Goal: Transaction & Acquisition: Purchase product/service

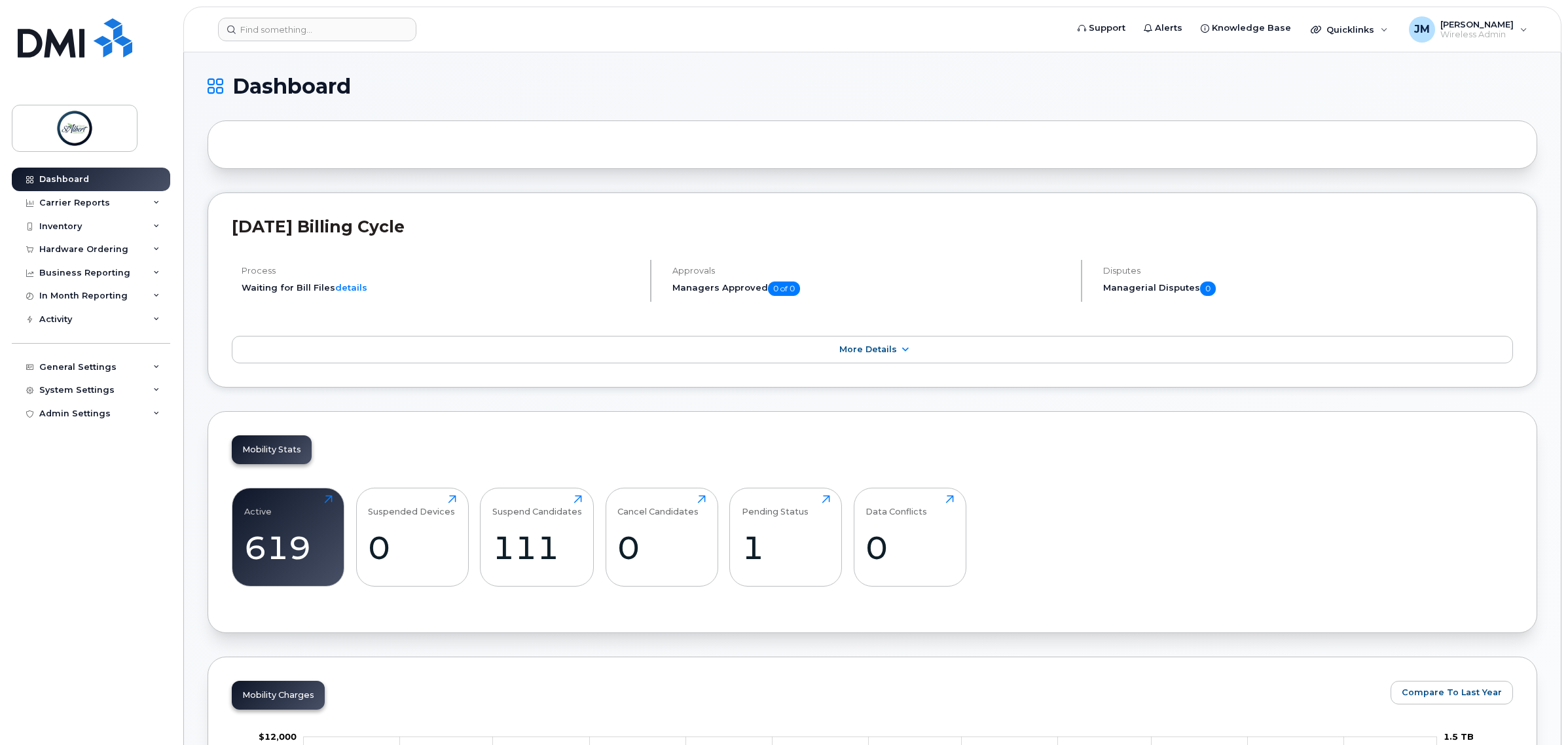
click at [88, 245] on div "Hardware Ordering" at bounding box center [83, 250] width 89 height 10
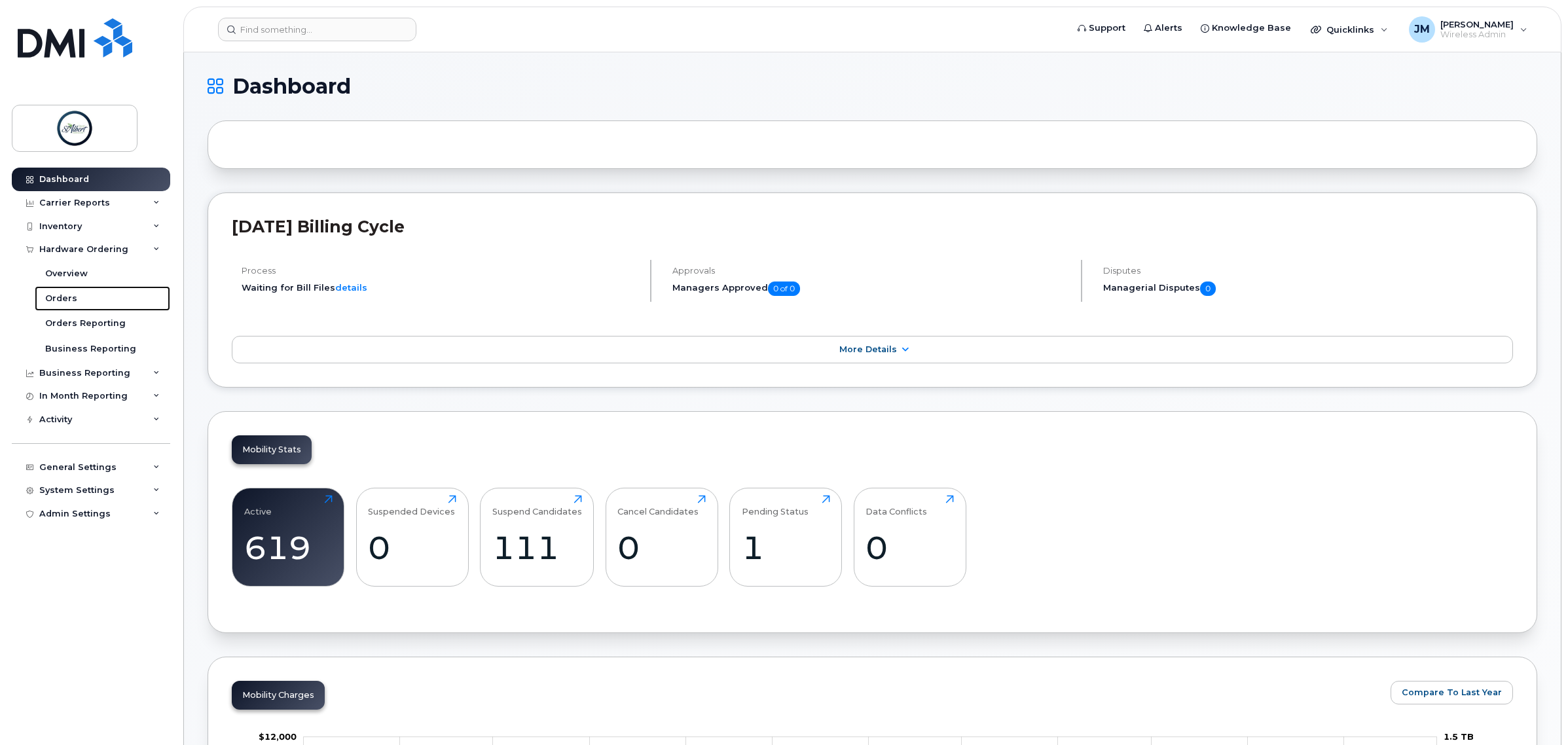
click at [82, 292] on link "Orders" at bounding box center [102, 298] width 135 height 25
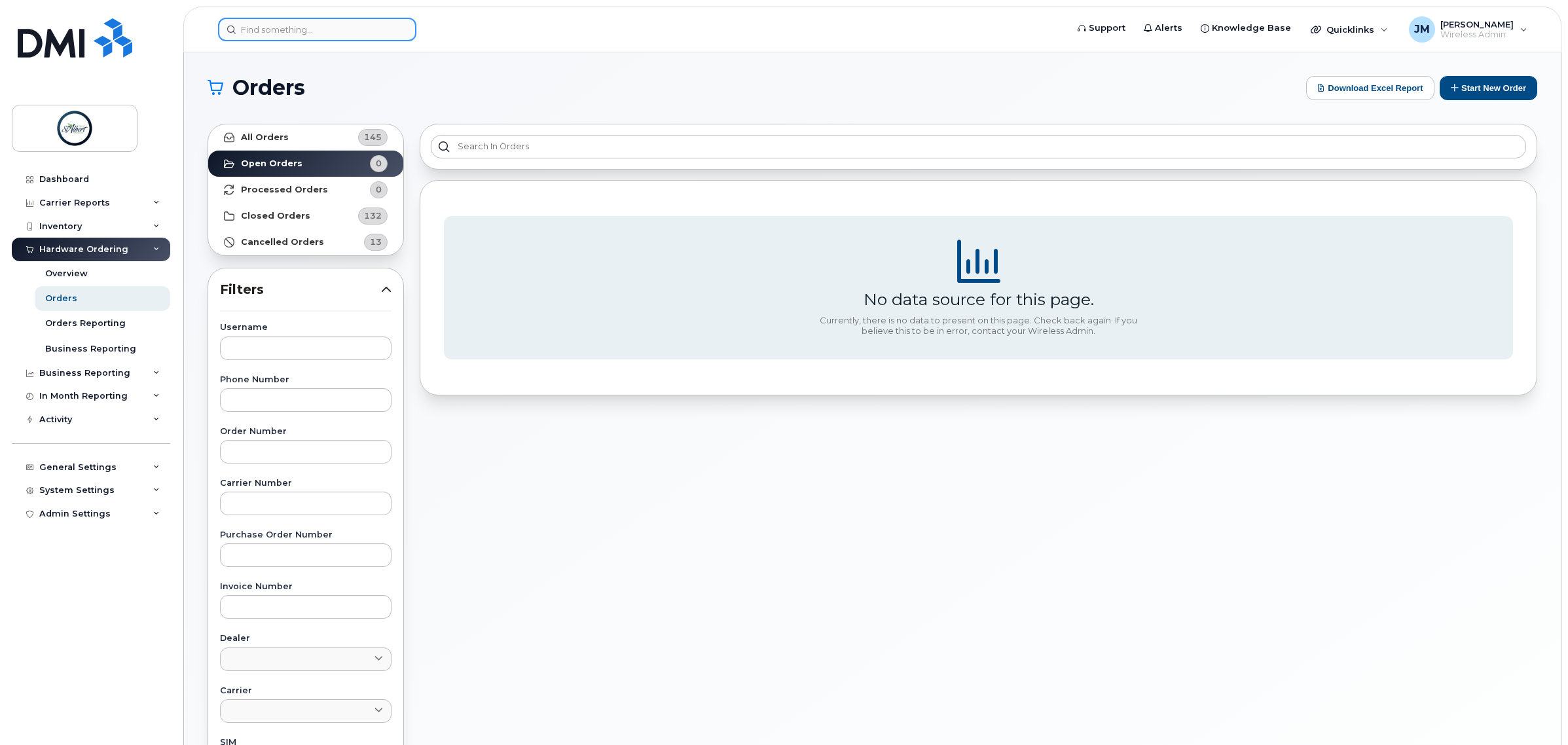
click at [275, 28] on input at bounding box center [317, 29] width 199 height 23
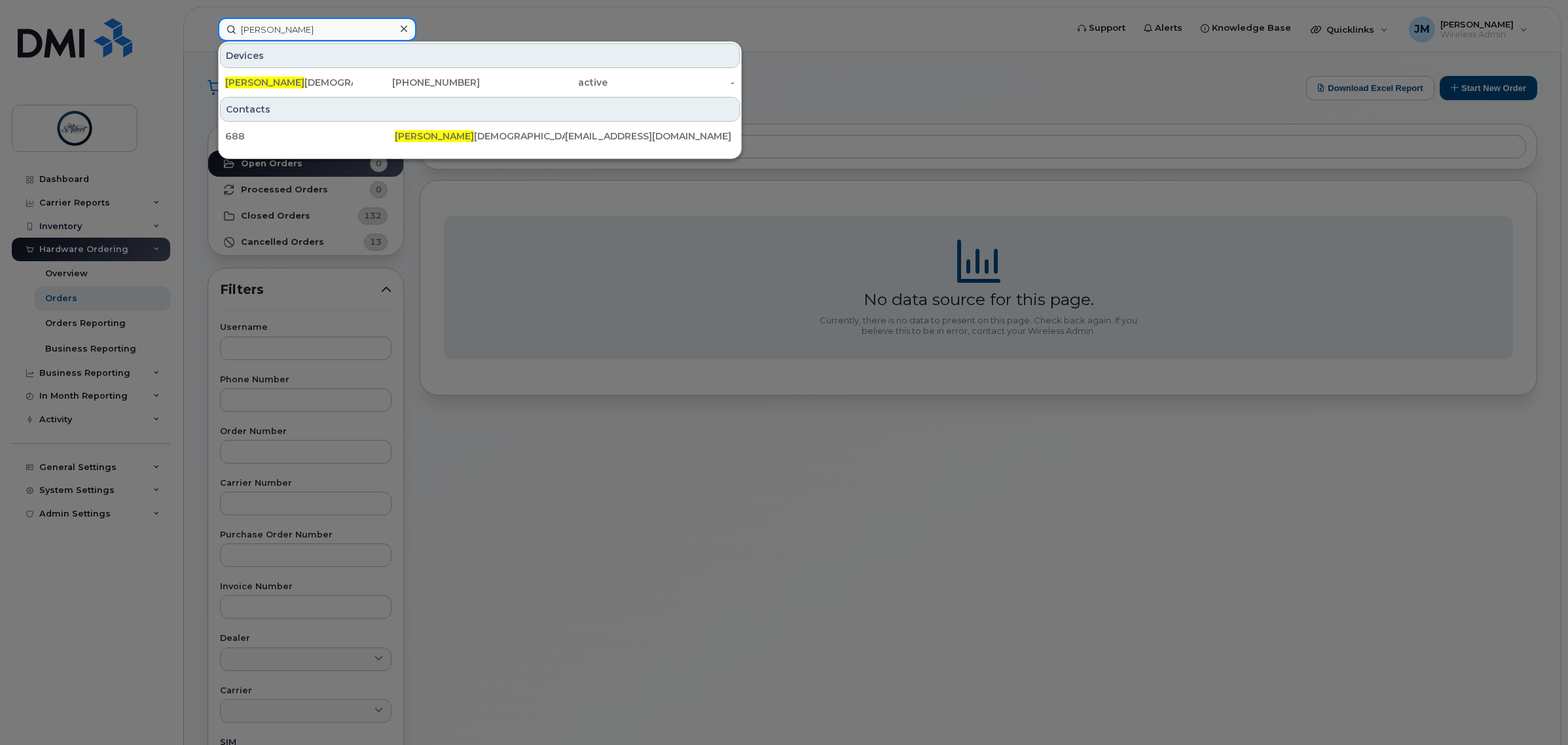
type input "mike ga"
click at [310, 75] on div "Mike Ga jewski" at bounding box center [289, 82] width 127 height 23
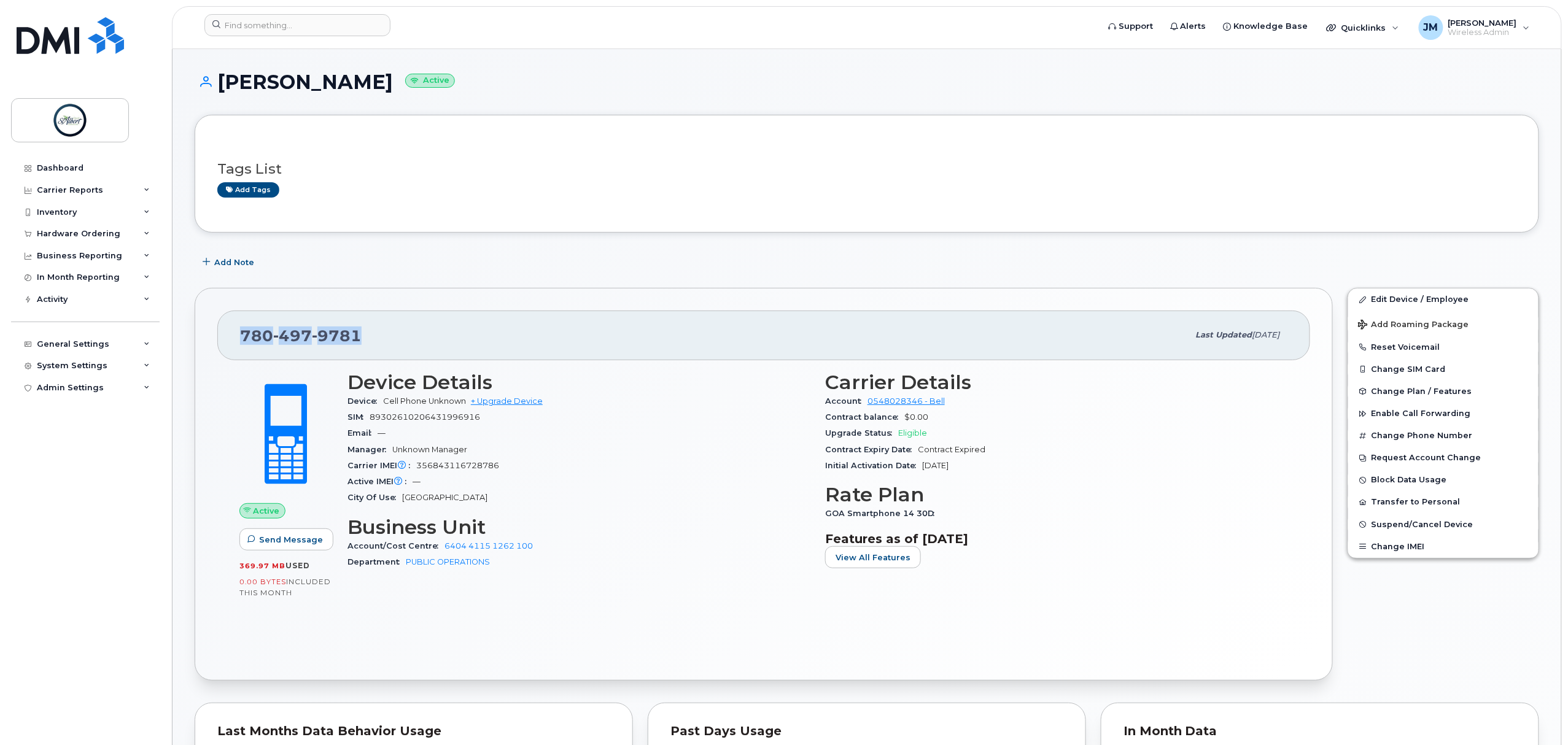
drag, startPoint x: 377, startPoint y: 342, endPoint x: 237, endPoint y: 329, distance: 140.6
click at [236, 329] on div "780 497 9781 Last updated Mar 07, 2024" at bounding box center [763, 335] width 1092 height 49
copy span "780 497 9781"
click at [504, 403] on link "+ Upgrade Device" at bounding box center [507, 401] width 72 height 9
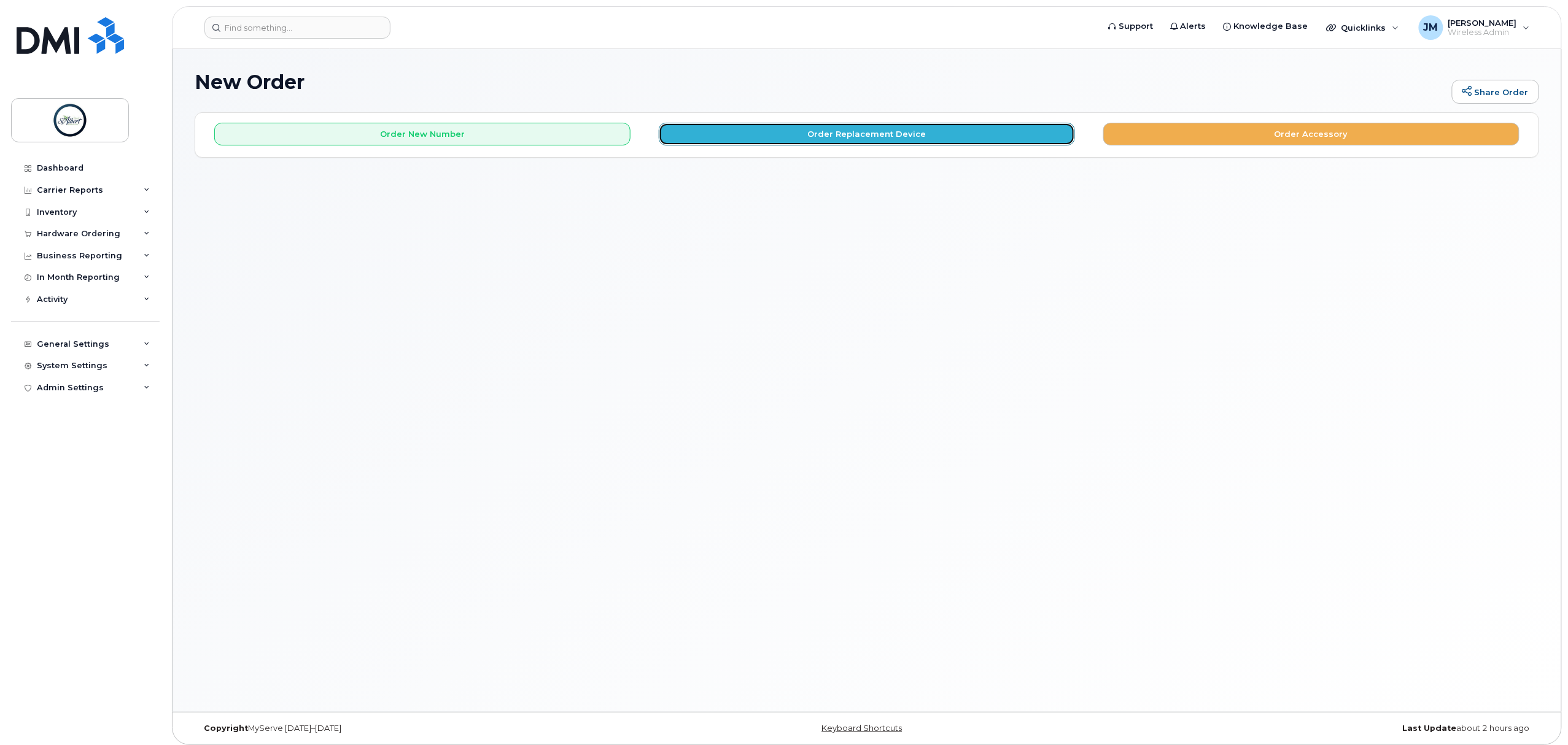
click at [833, 141] on button "Order Replacement Device" at bounding box center [867, 134] width 416 height 23
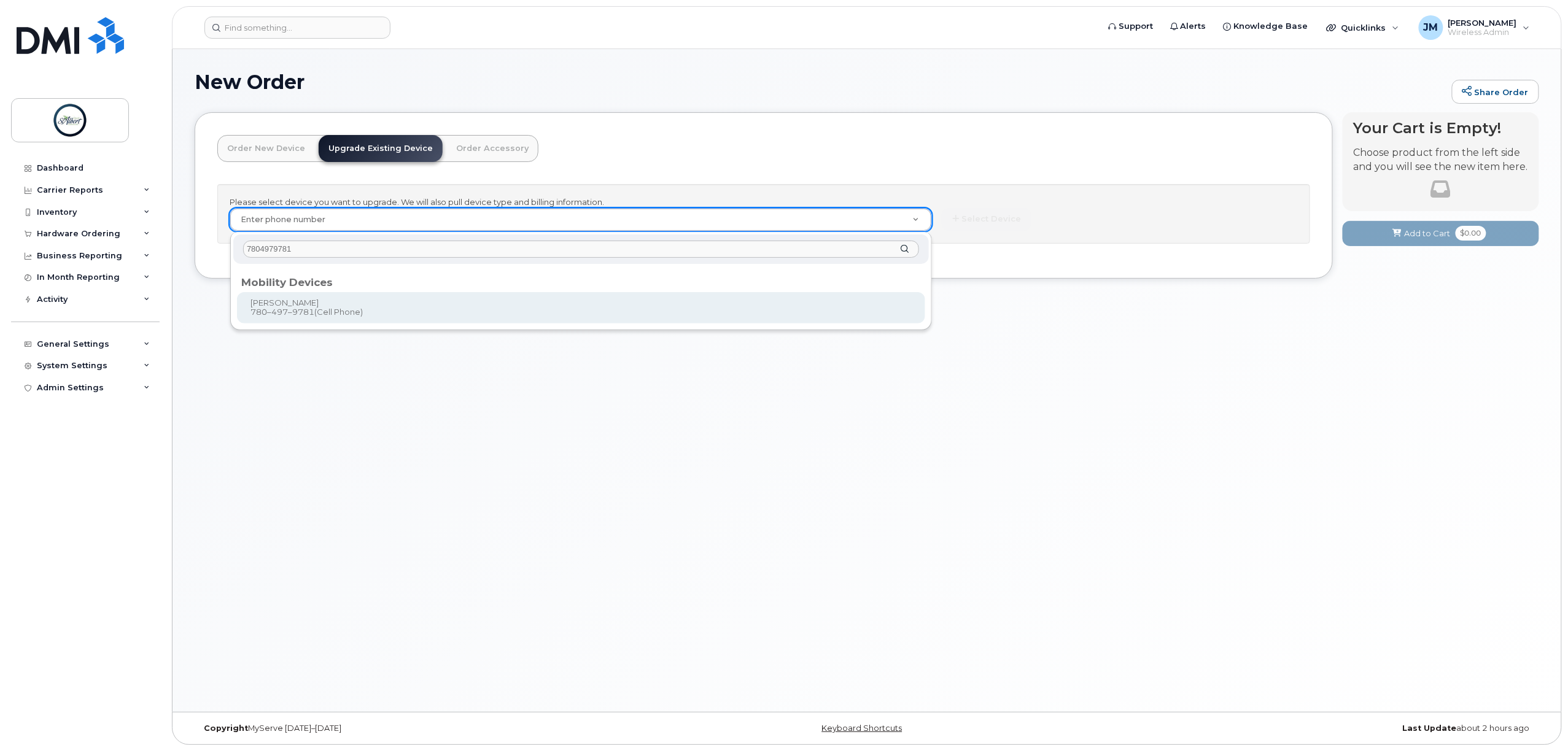
type input "7804979781"
type input "927170"
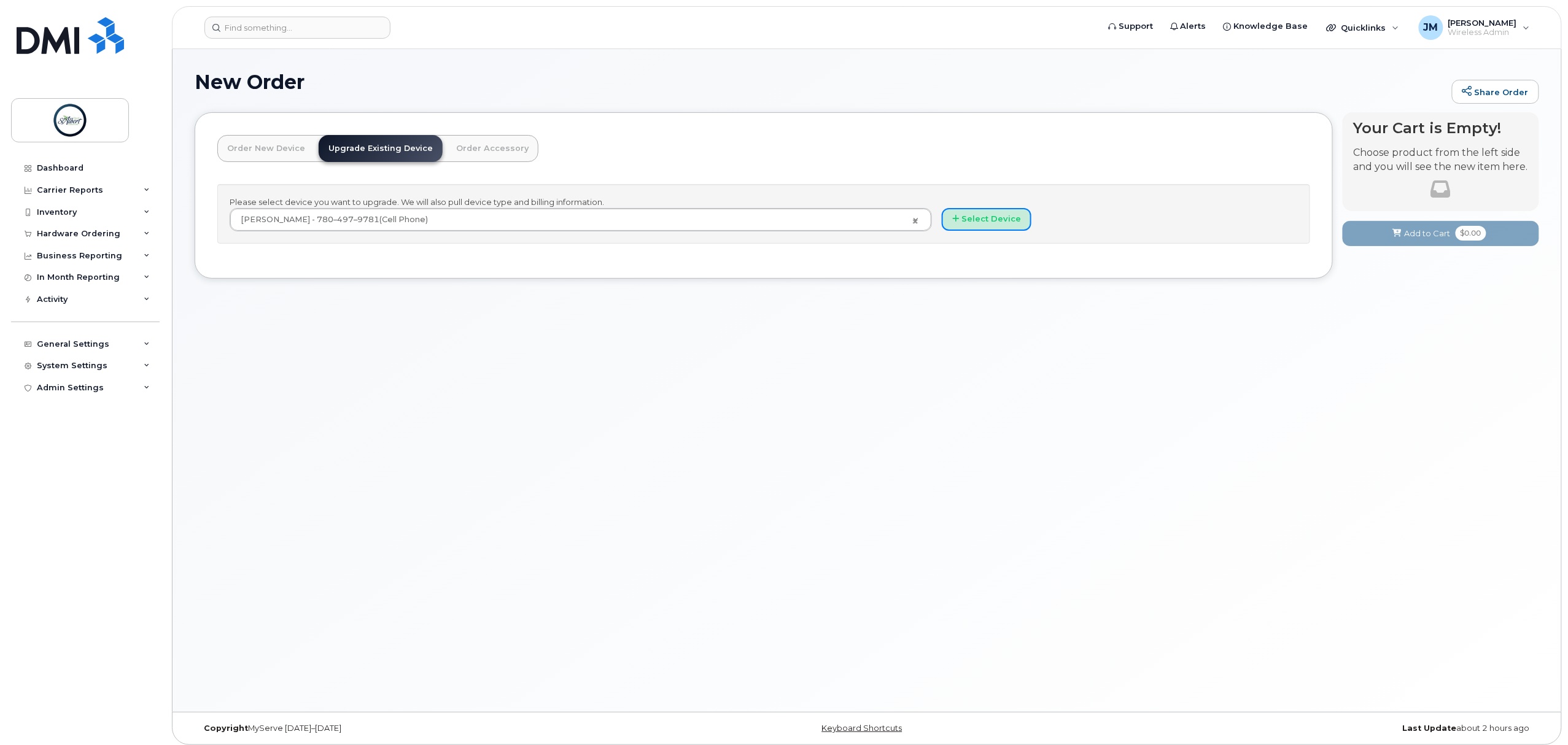
click at [983, 221] on button "Select Device" at bounding box center [987, 220] width 89 height 23
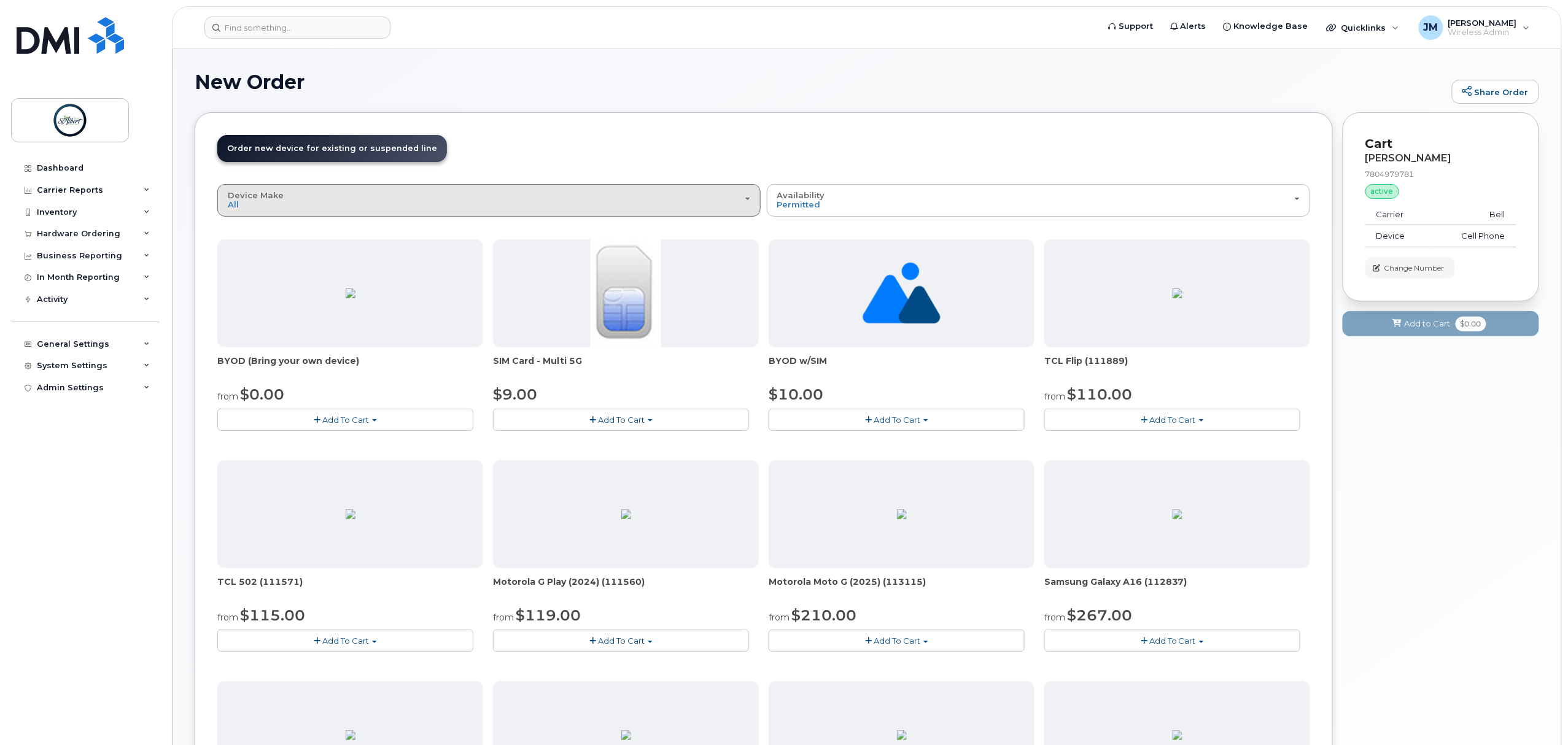
click at [395, 204] on div "Device Make All Aircard Android Cell Phone iPhone Tablet Unknown" at bounding box center [489, 200] width 522 height 19
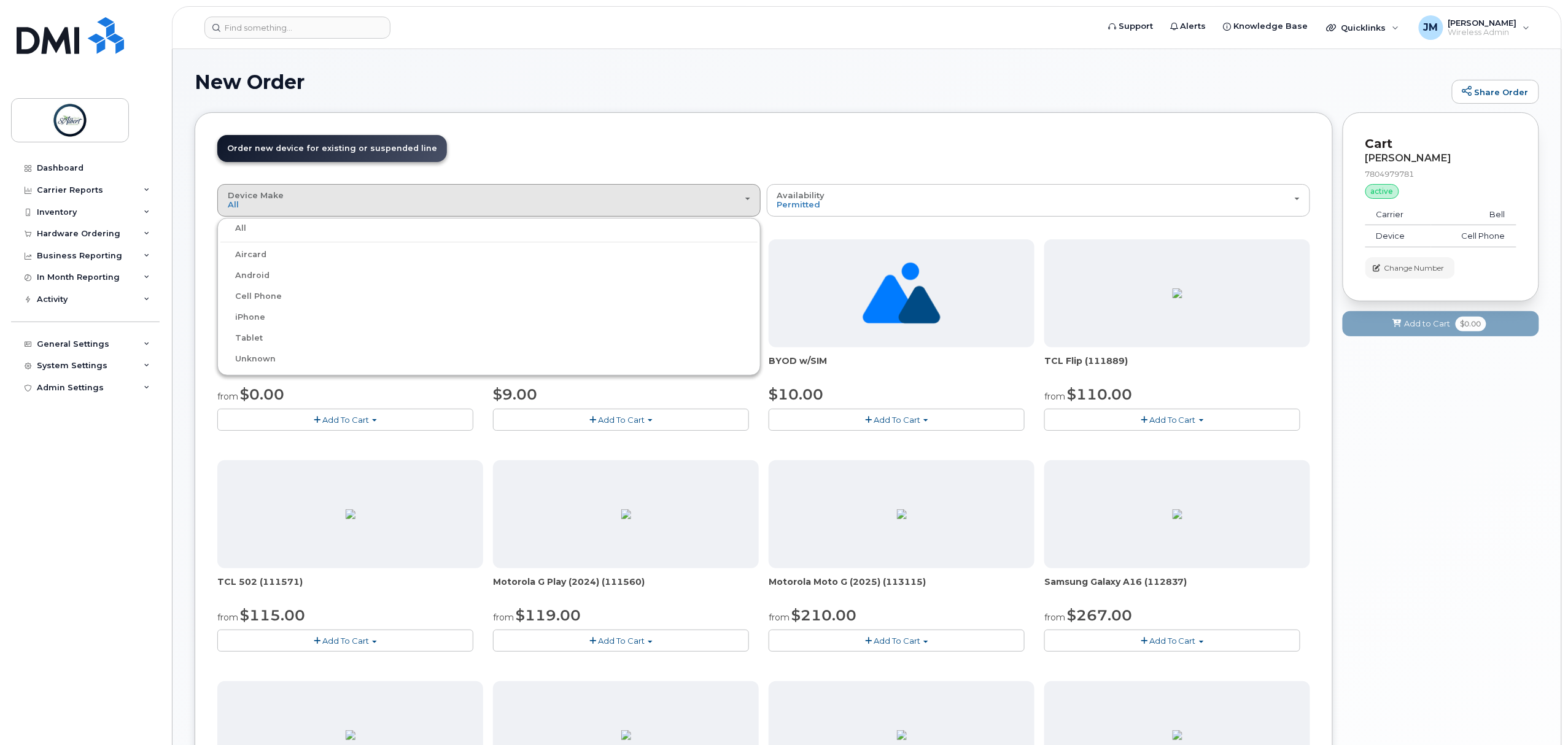
click at [249, 318] on label "iPhone" at bounding box center [242, 317] width 45 height 15
click at [0, 0] on input "iPhone" at bounding box center [0, 0] width 0 height 0
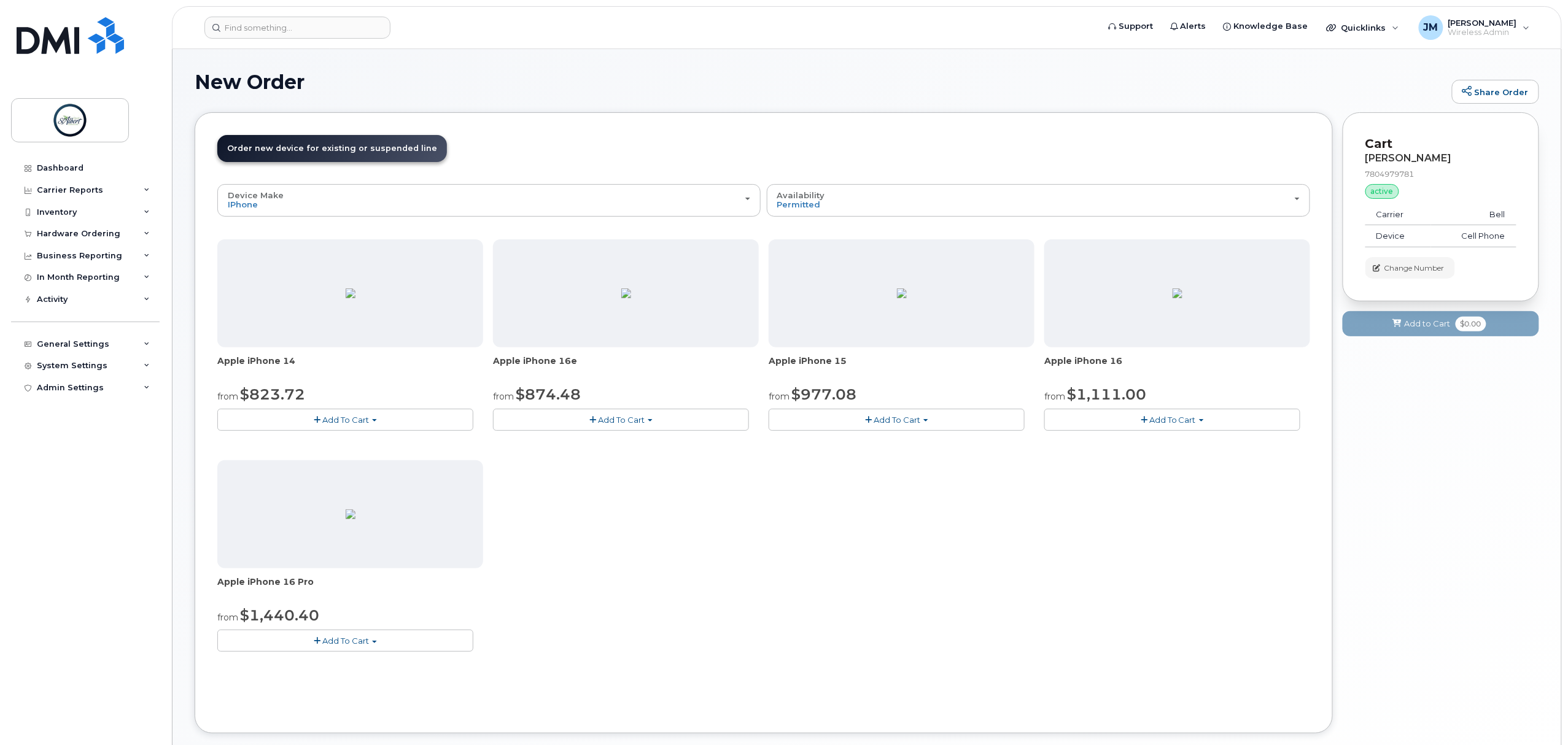
click at [1078, 691] on div "Device Make All Aircard Android Cell Phone iPhone Tablet Unknown All Aircard An…" at bounding box center [763, 447] width 1092 height 527
click at [385, 418] on button "Add To Cart" at bounding box center [345, 420] width 256 height 21
click at [352, 464] on link "$823.72 - Outright purchase (128GB model)" at bounding box center [322, 457] width 203 height 15
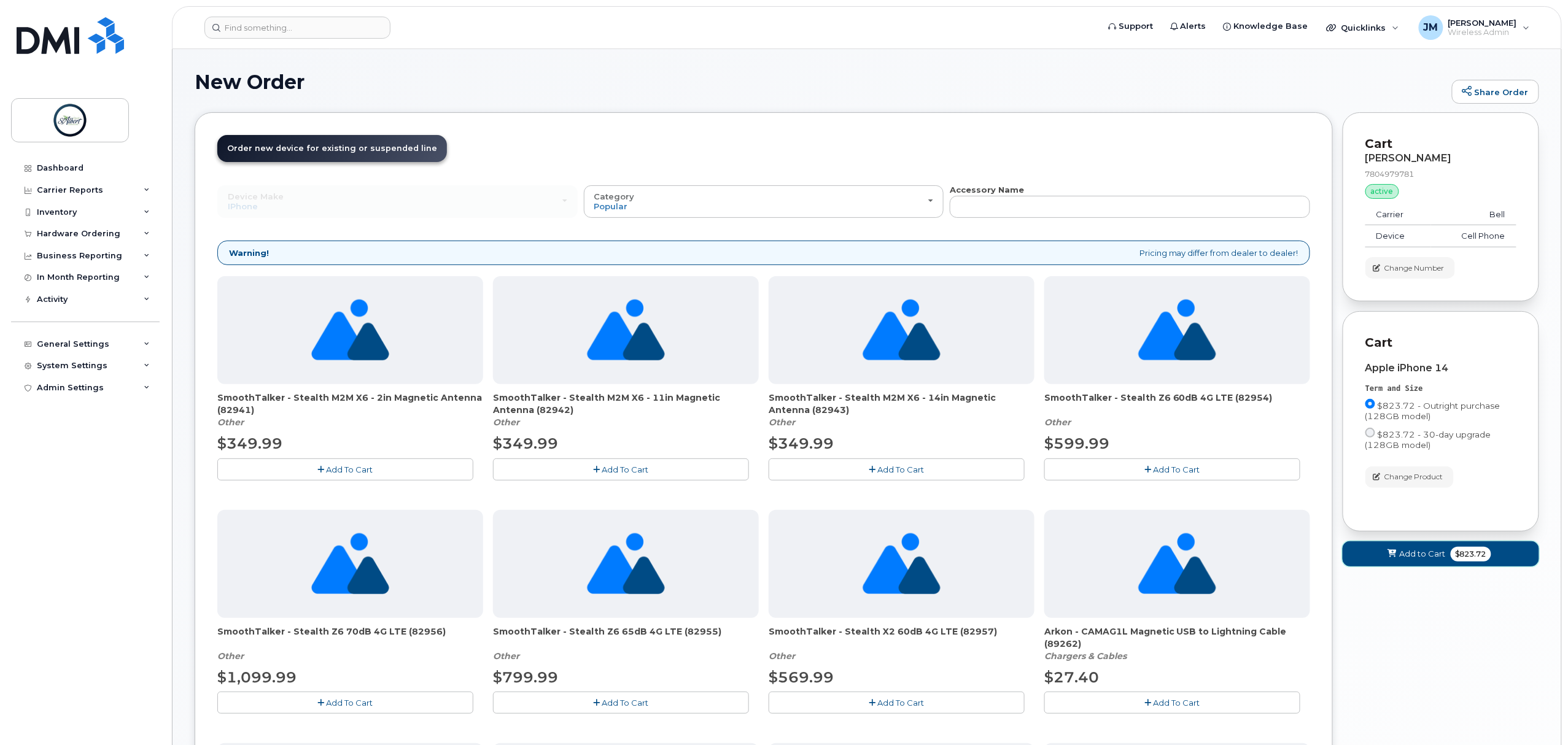
click at [1424, 556] on span "Add to Cart" at bounding box center [1422, 554] width 46 height 11
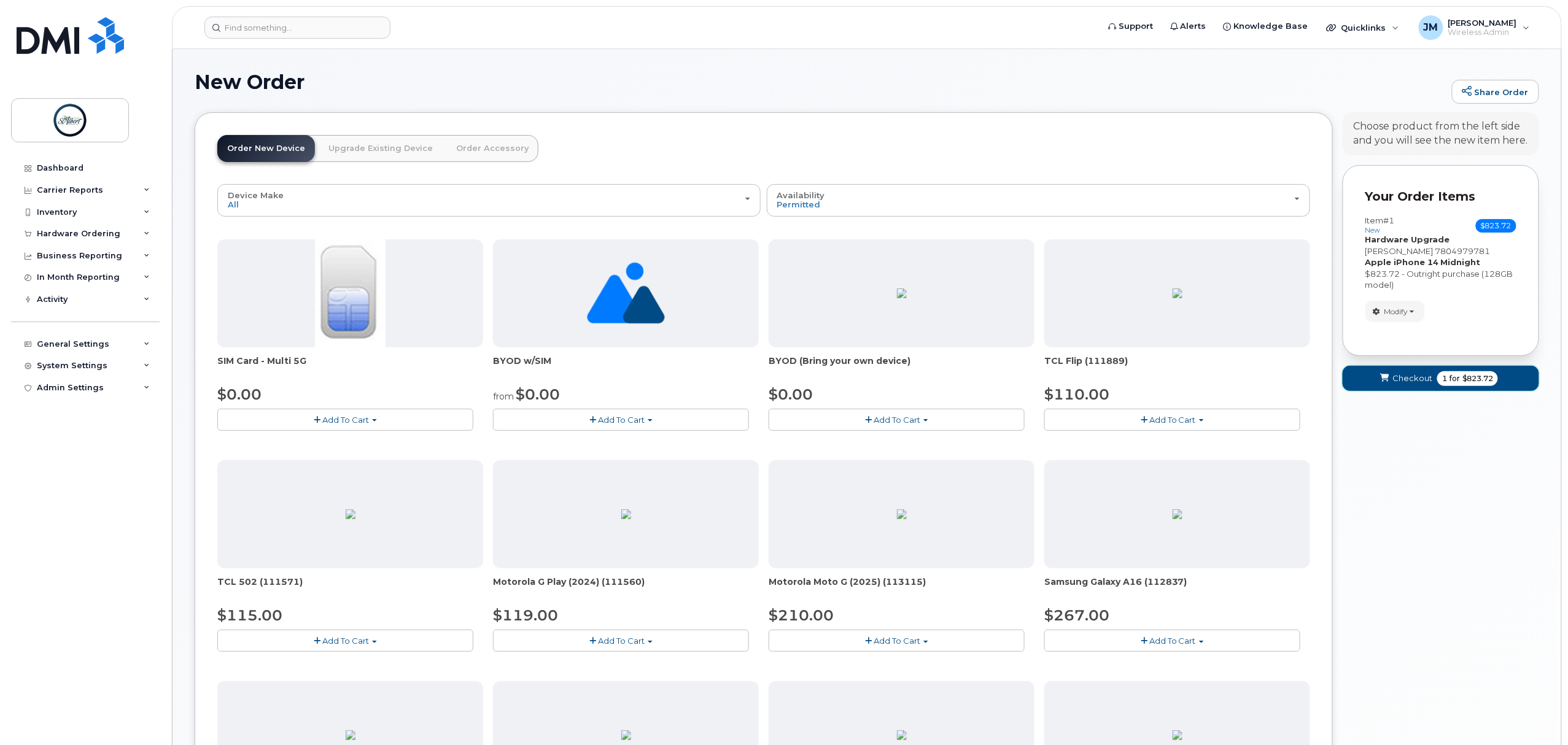
click at [1442, 379] on span "1" at bounding box center [1444, 379] width 5 height 11
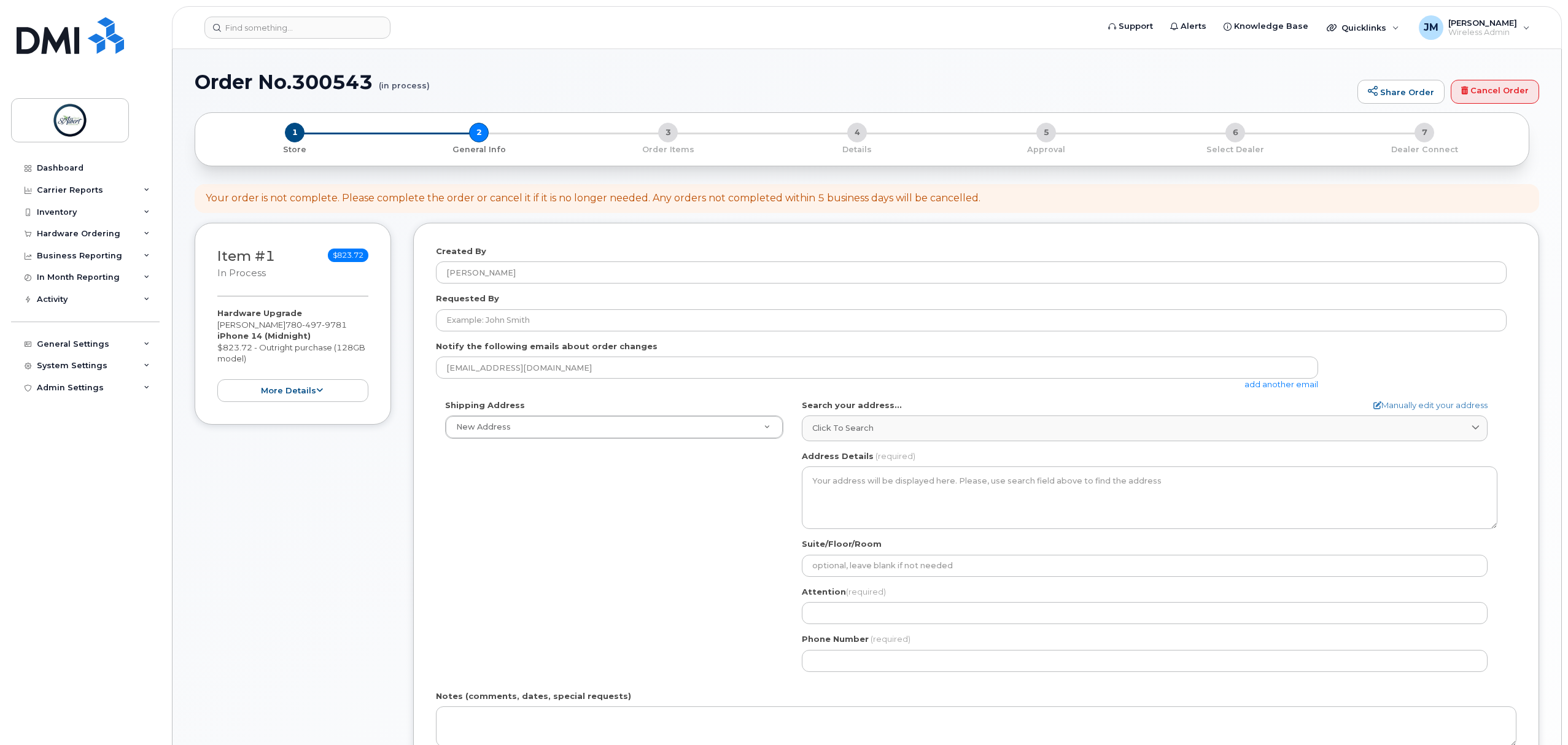
select select
click at [542, 334] on form "Created By Jayden Melnychuk Requested By Notify the following emails about orde…" at bounding box center [976, 551] width 1080 height 611
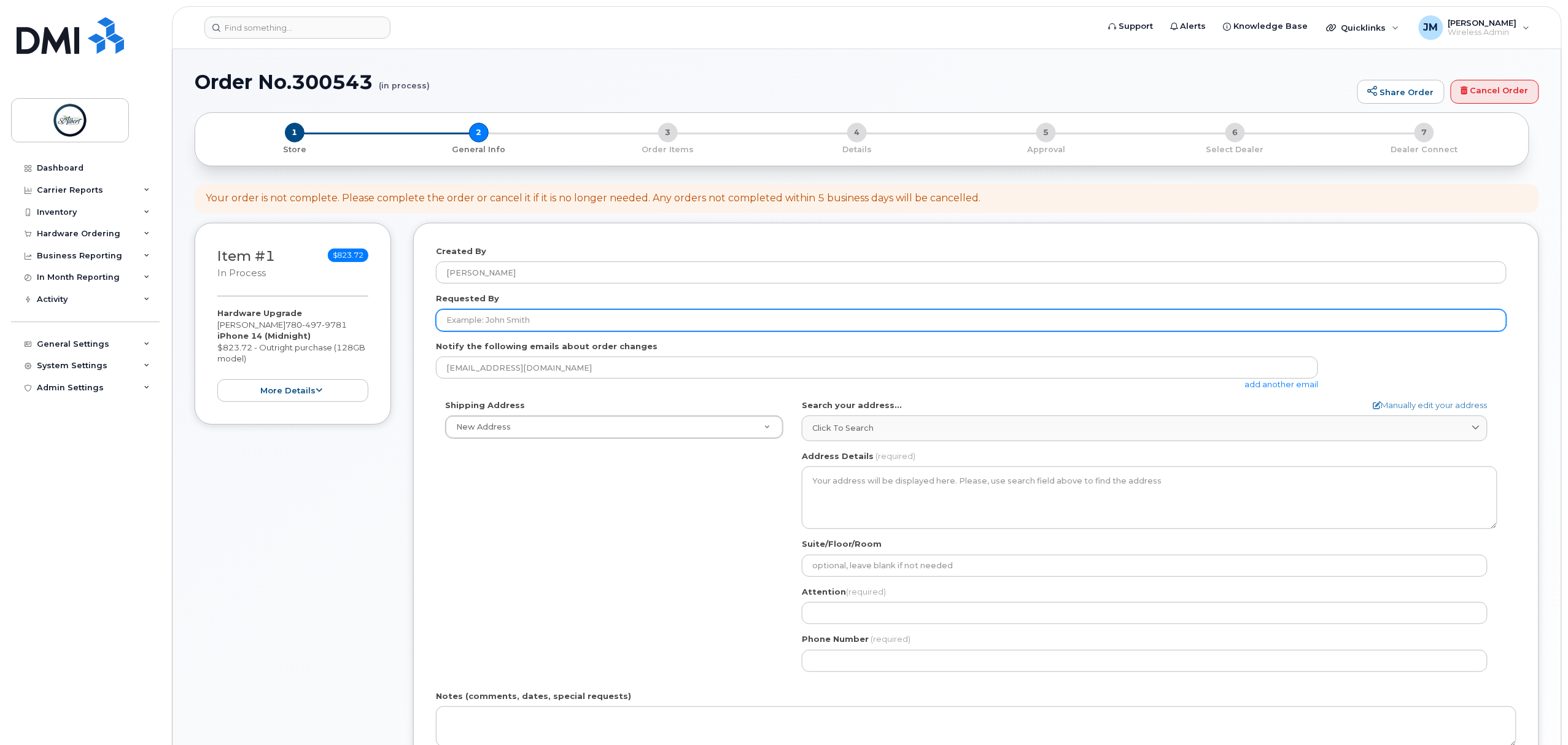
click at [536, 323] on input "Requested By" at bounding box center [971, 320] width 1070 height 22
click at [516, 314] on input "Requested By" at bounding box center [971, 320] width 1070 height 22
click at [521, 313] on input "Requested By" at bounding box center [971, 320] width 1070 height 22
type input "Mike Gajewski"
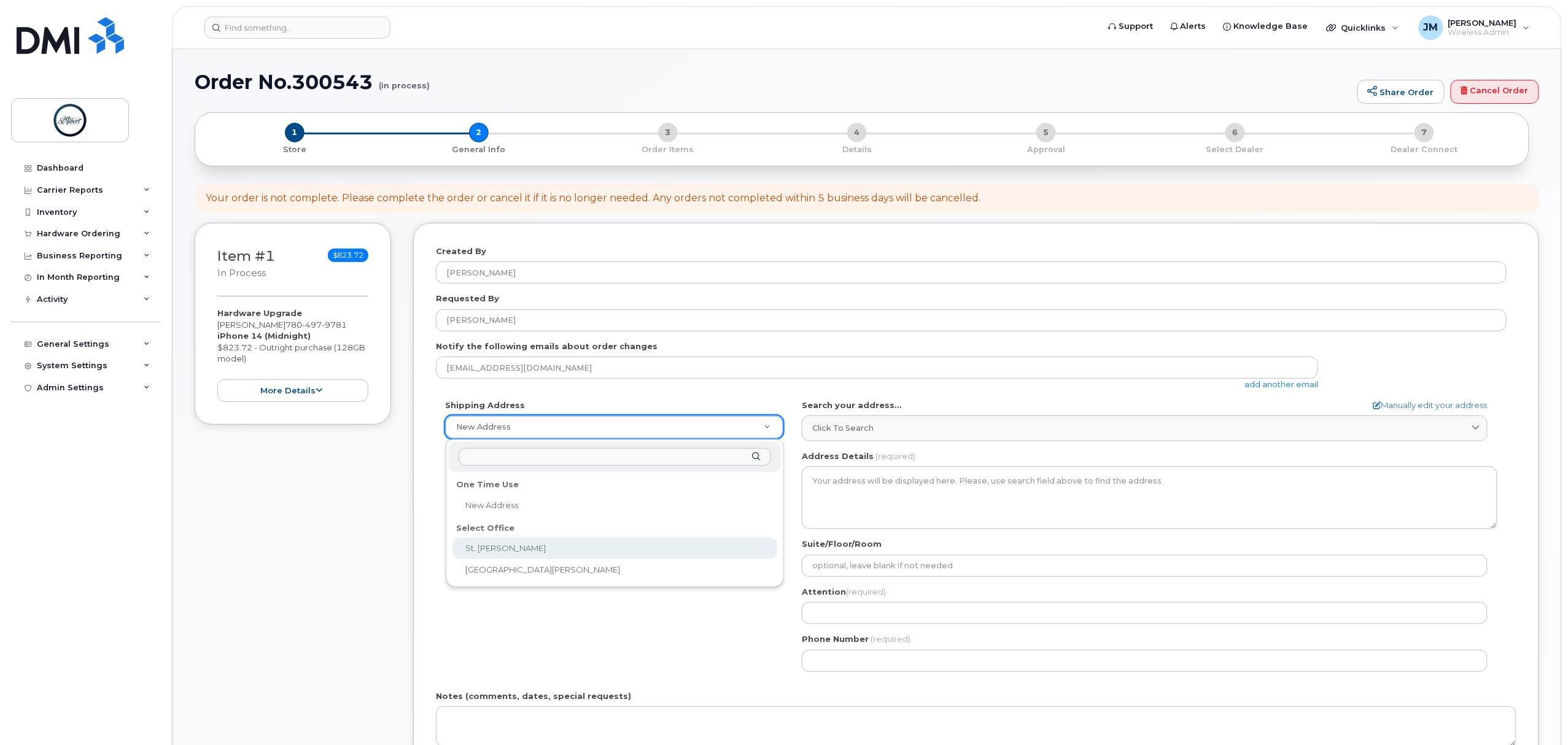
select select
type textarea "5 St Anne St Office 2100 2nd Floor St. Albert Place (City Hall) St. Albert Albe…"
type input "[PERSON_NAME]"
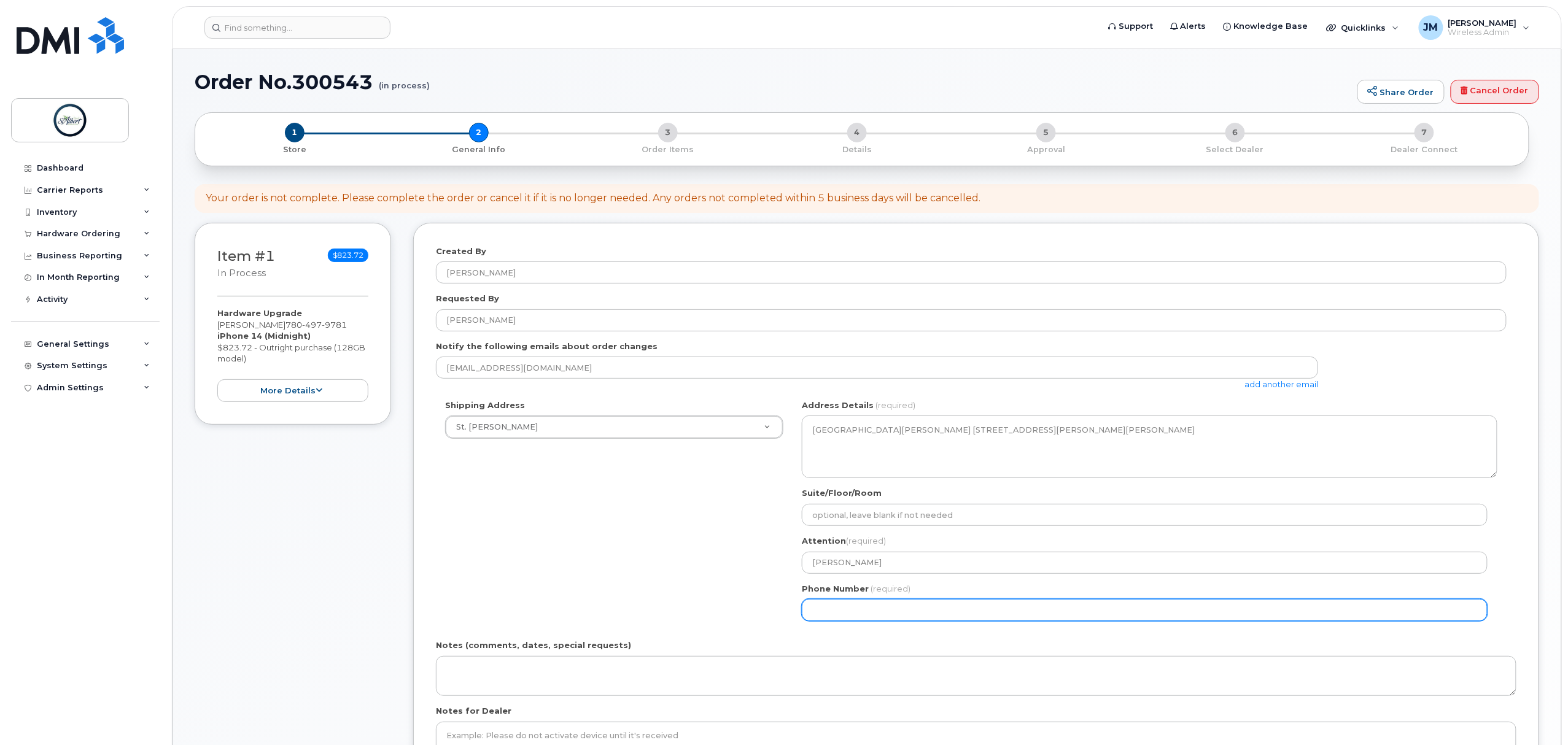
click at [917, 608] on input "Phone Number" at bounding box center [1144, 610] width 686 height 22
select select
type input "587340375"
select select
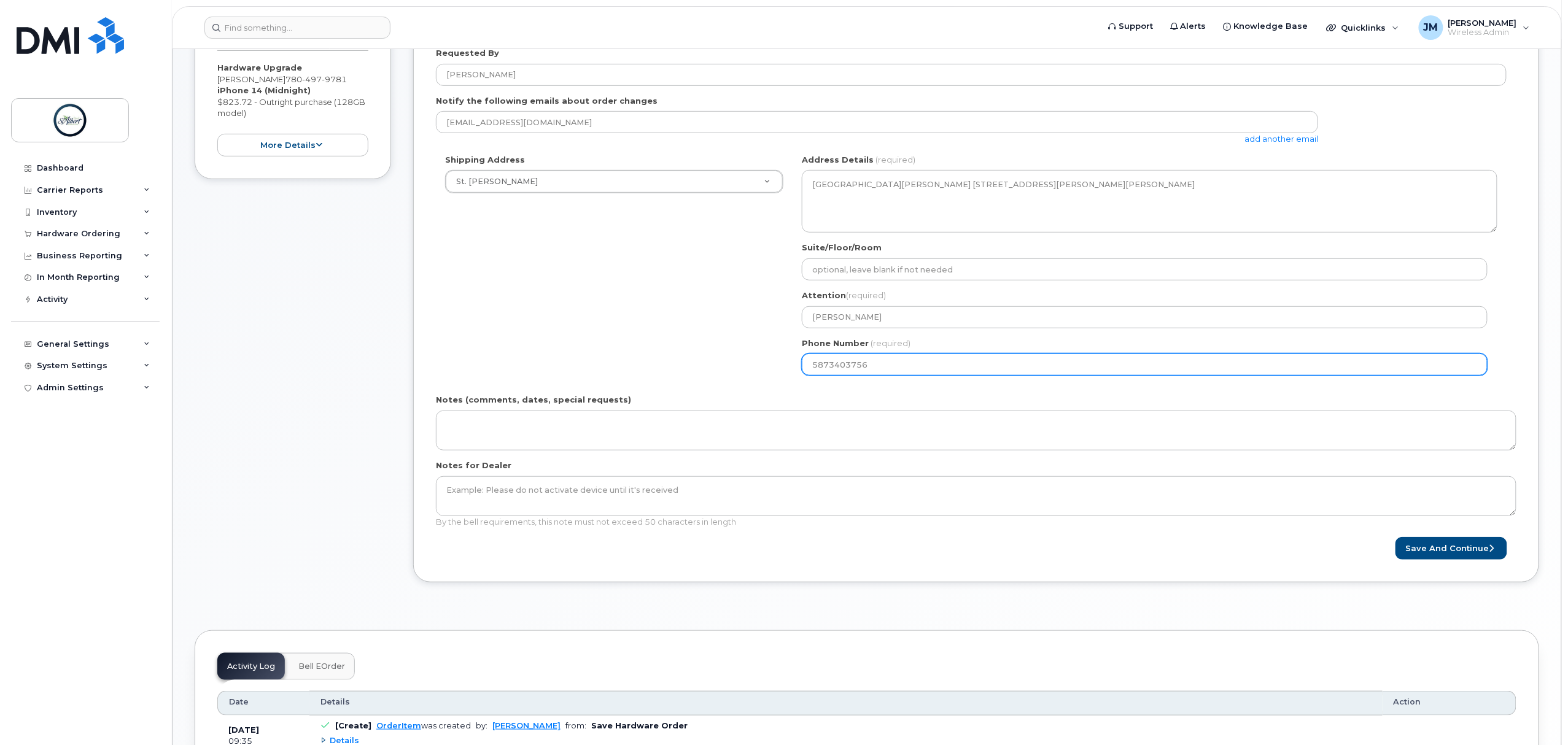
type input "5873403756"
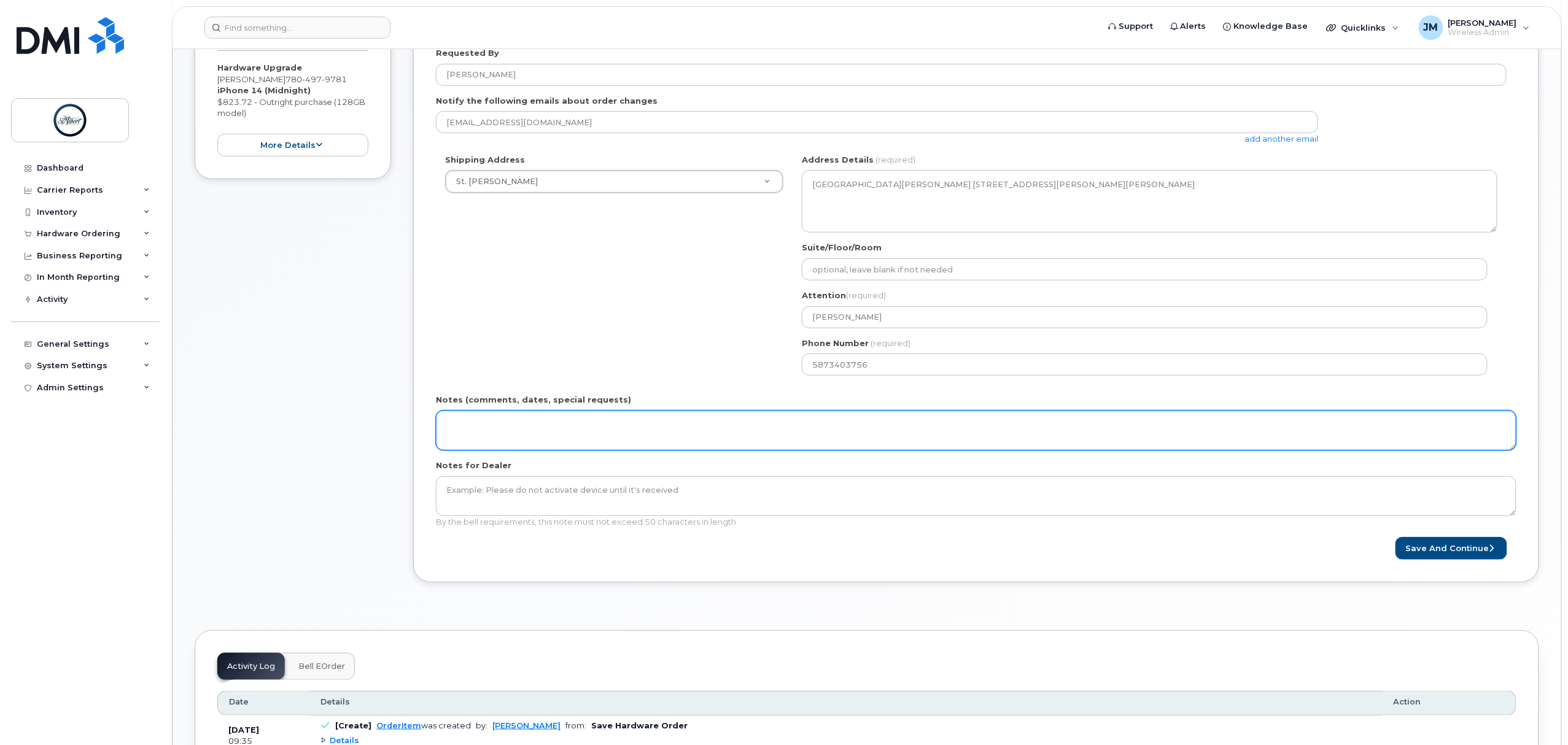
click at [503, 425] on textarea "Notes (comments, dates, special requests)" at bounding box center [976, 431] width 1080 height 41
type textarea "SR 13369"
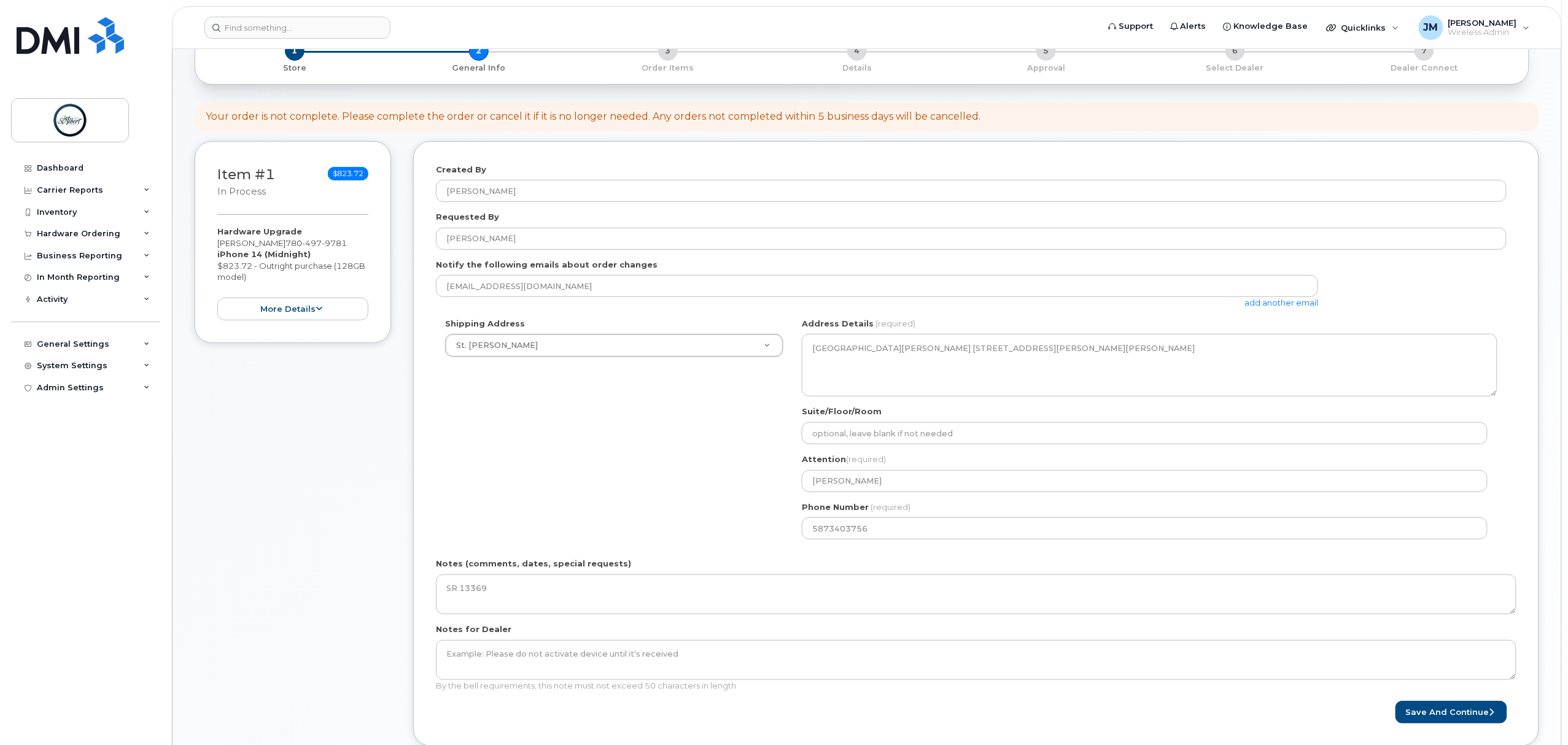
scroll to position [163, 0]
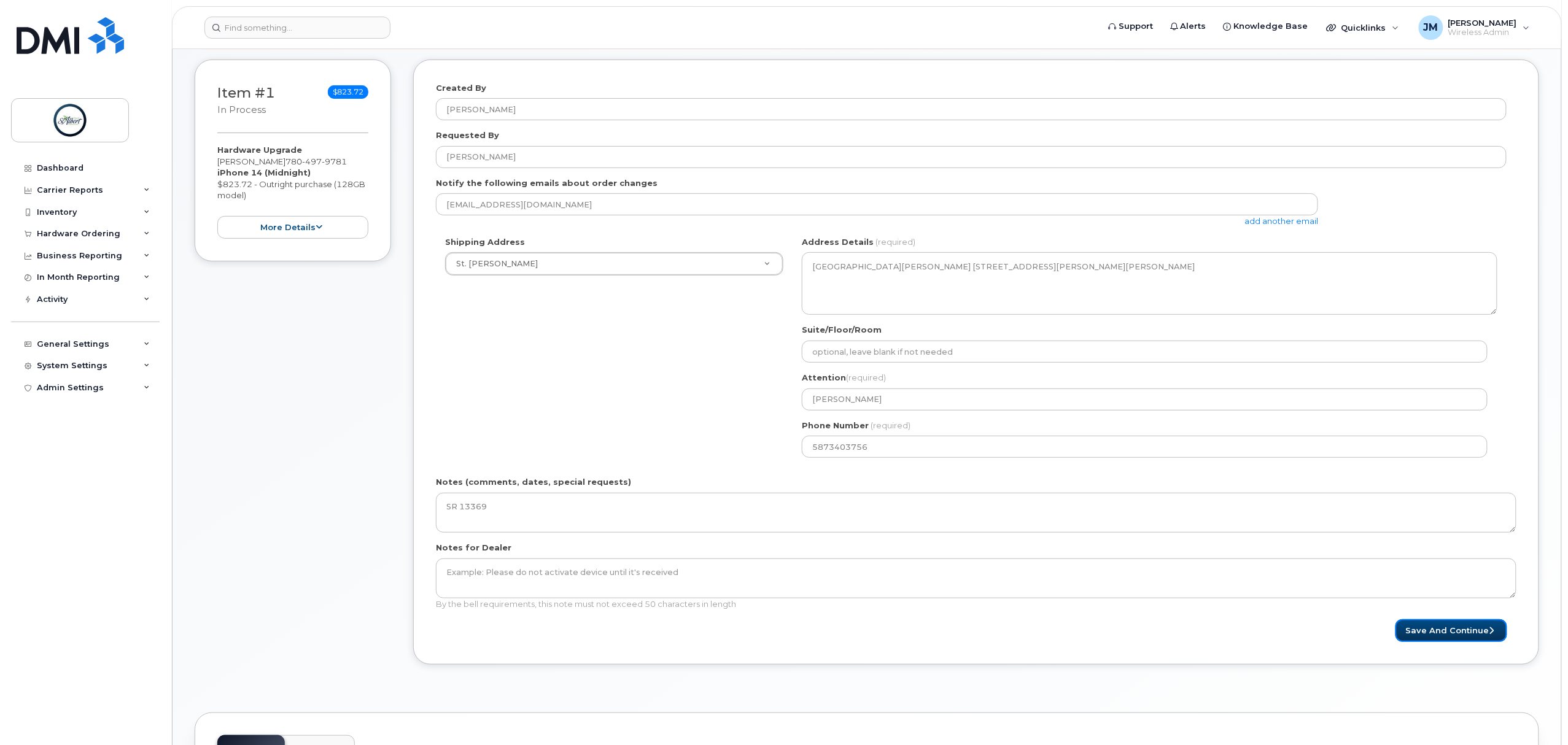
click at [1410, 629] on button "Save and Continue" at bounding box center [1450, 631] width 111 height 23
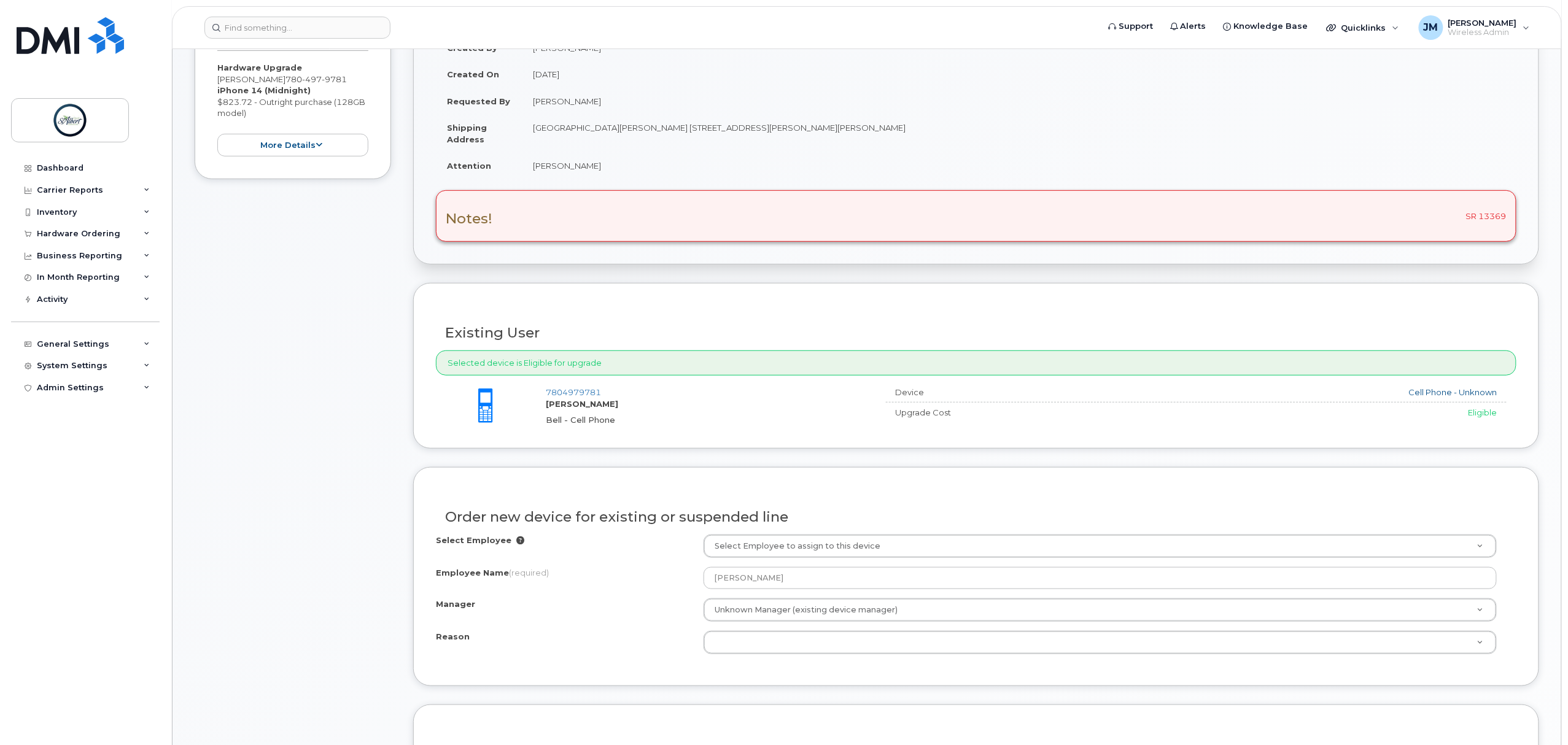
scroll to position [409, 0]
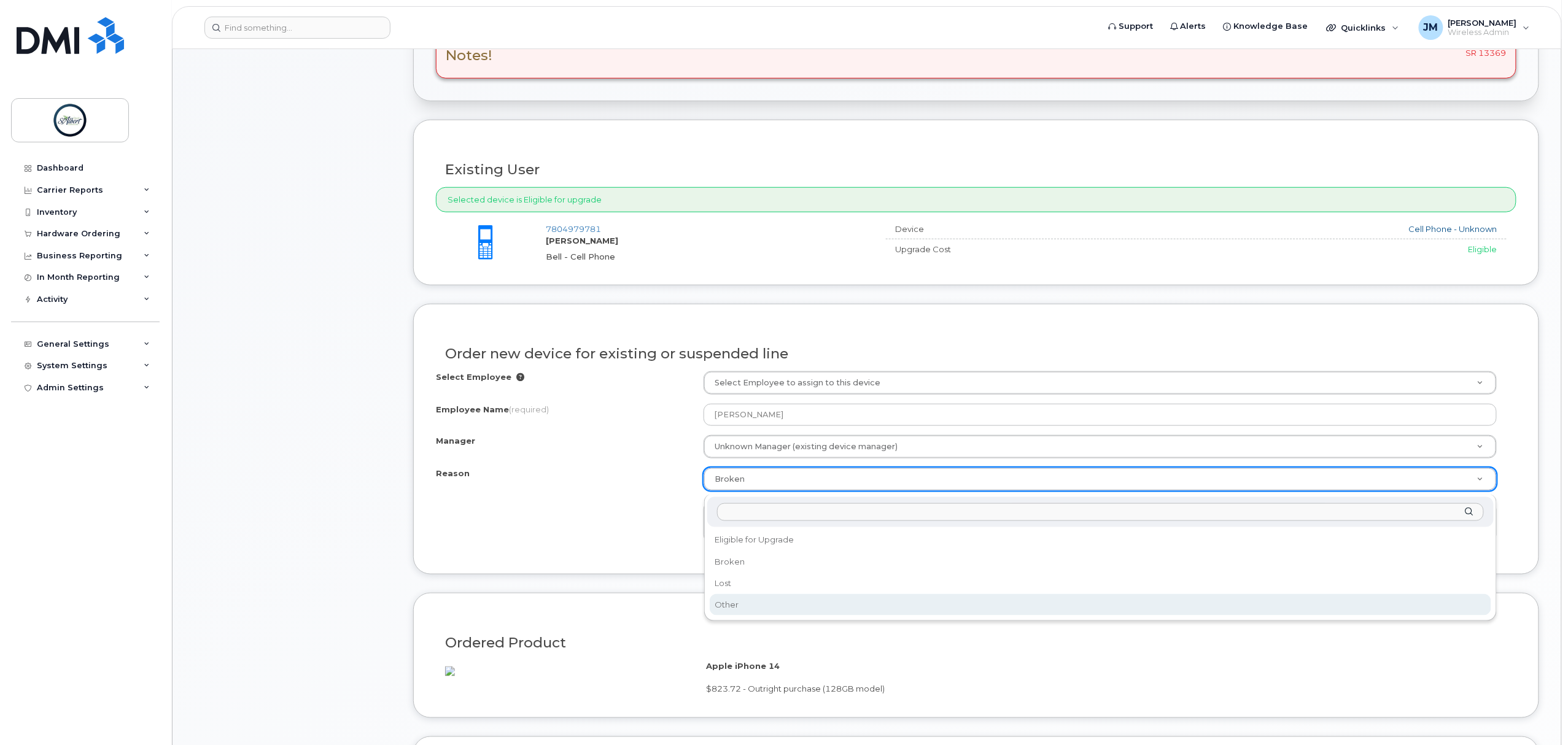
select select "other"
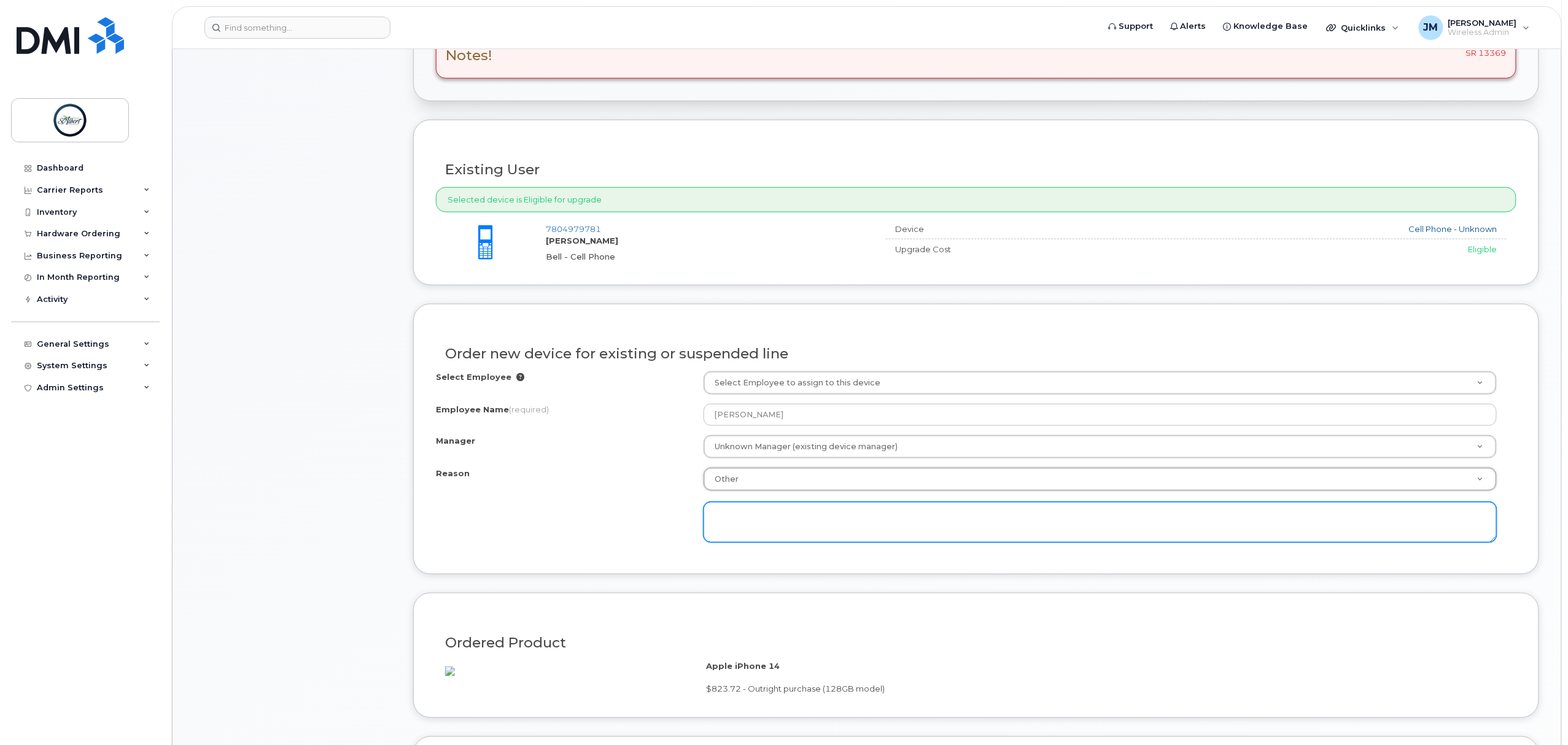
click at [772, 514] on textarea at bounding box center [1100, 522] width 793 height 41
click at [739, 538] on textarea at bounding box center [1100, 522] width 793 height 41
type textarea "P"
click at [754, 526] on textarea at bounding box center [1100, 522] width 793 height 41
paste textarea "The CheckMate App drains the battery at a fast rate and it is difficult for the…"
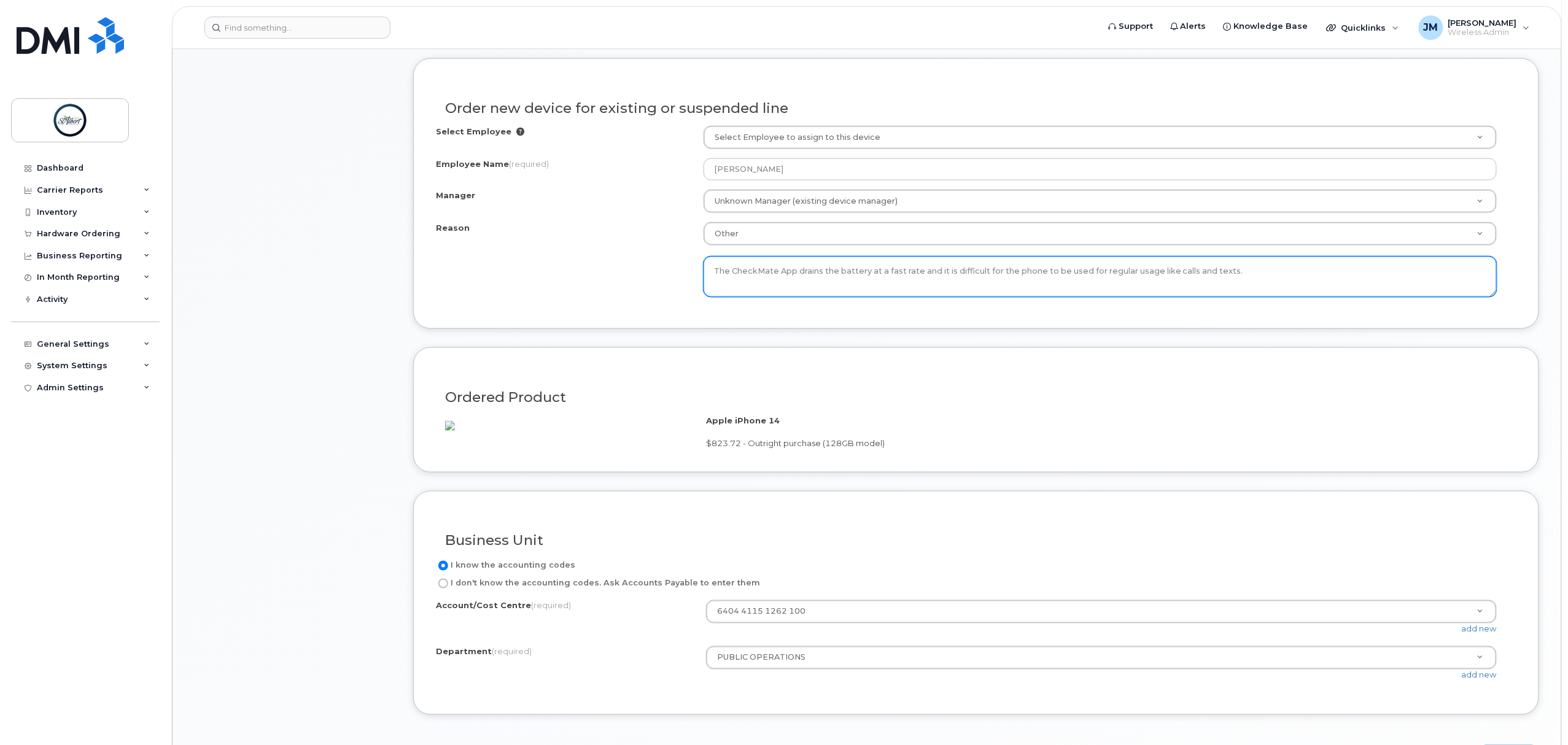
scroll to position [737, 0]
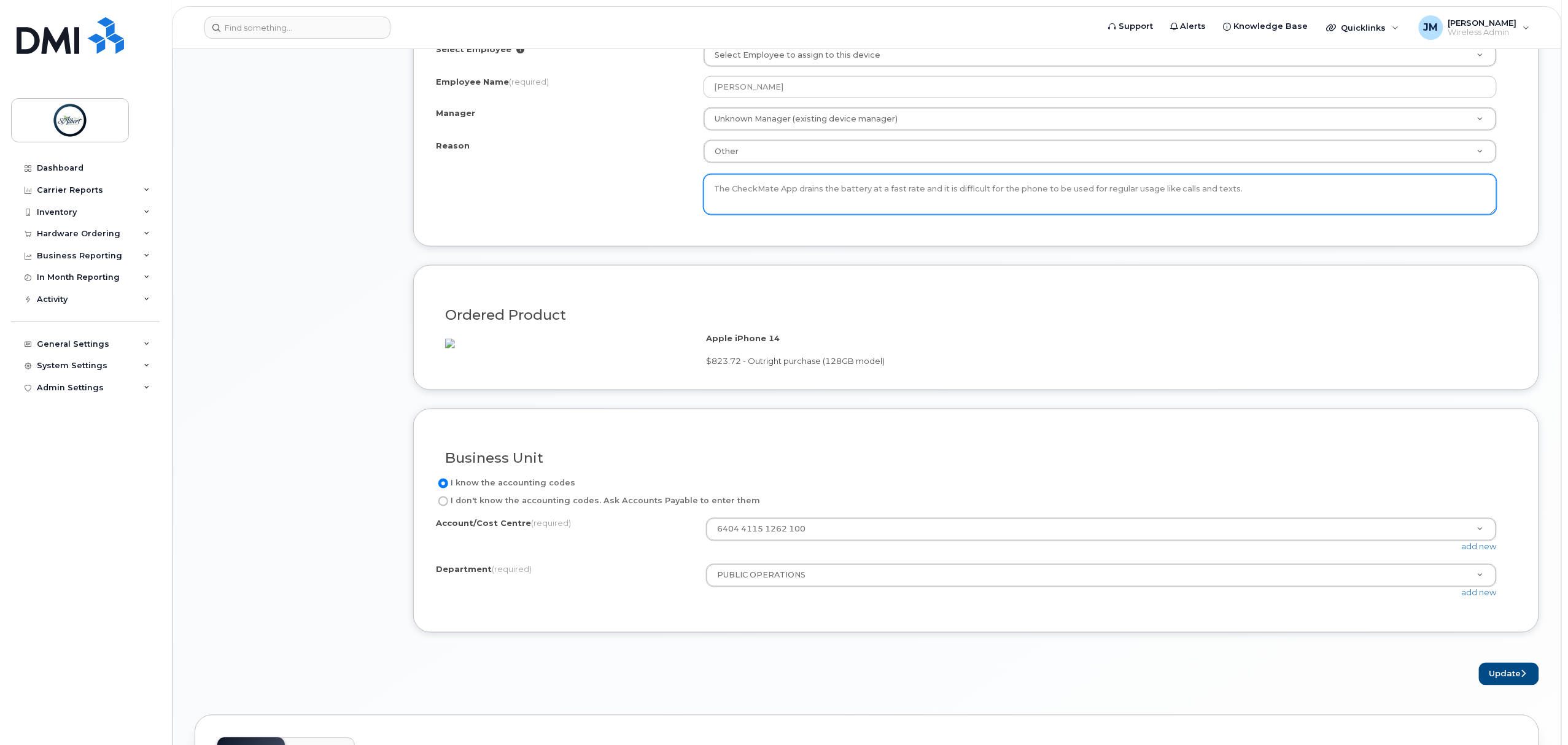
type textarea "The CheckMate App drains the battery at a fast rate and it is difficult for the…"
click at [1510, 686] on button "Update" at bounding box center [1509, 674] width 60 height 23
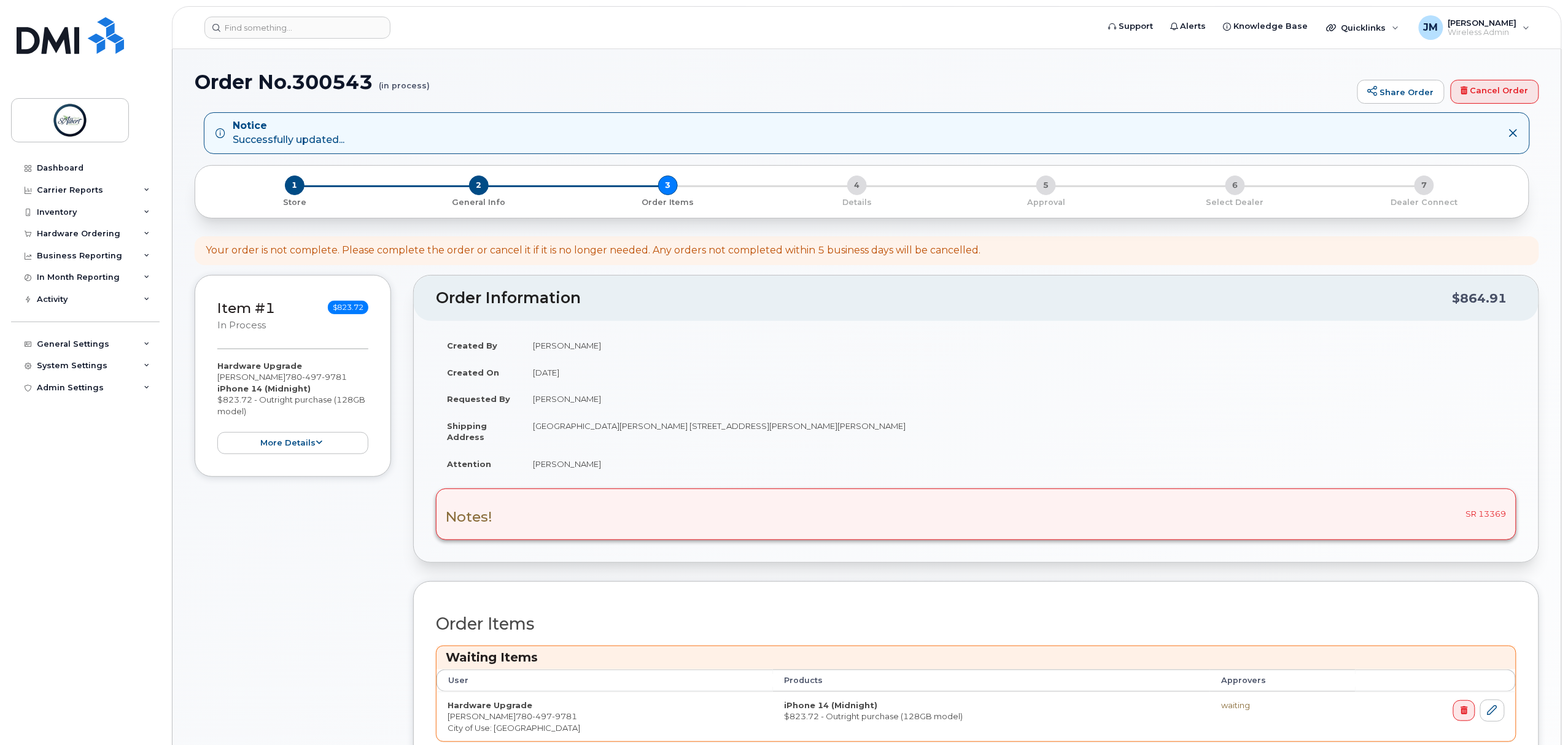
scroll to position [246, 0]
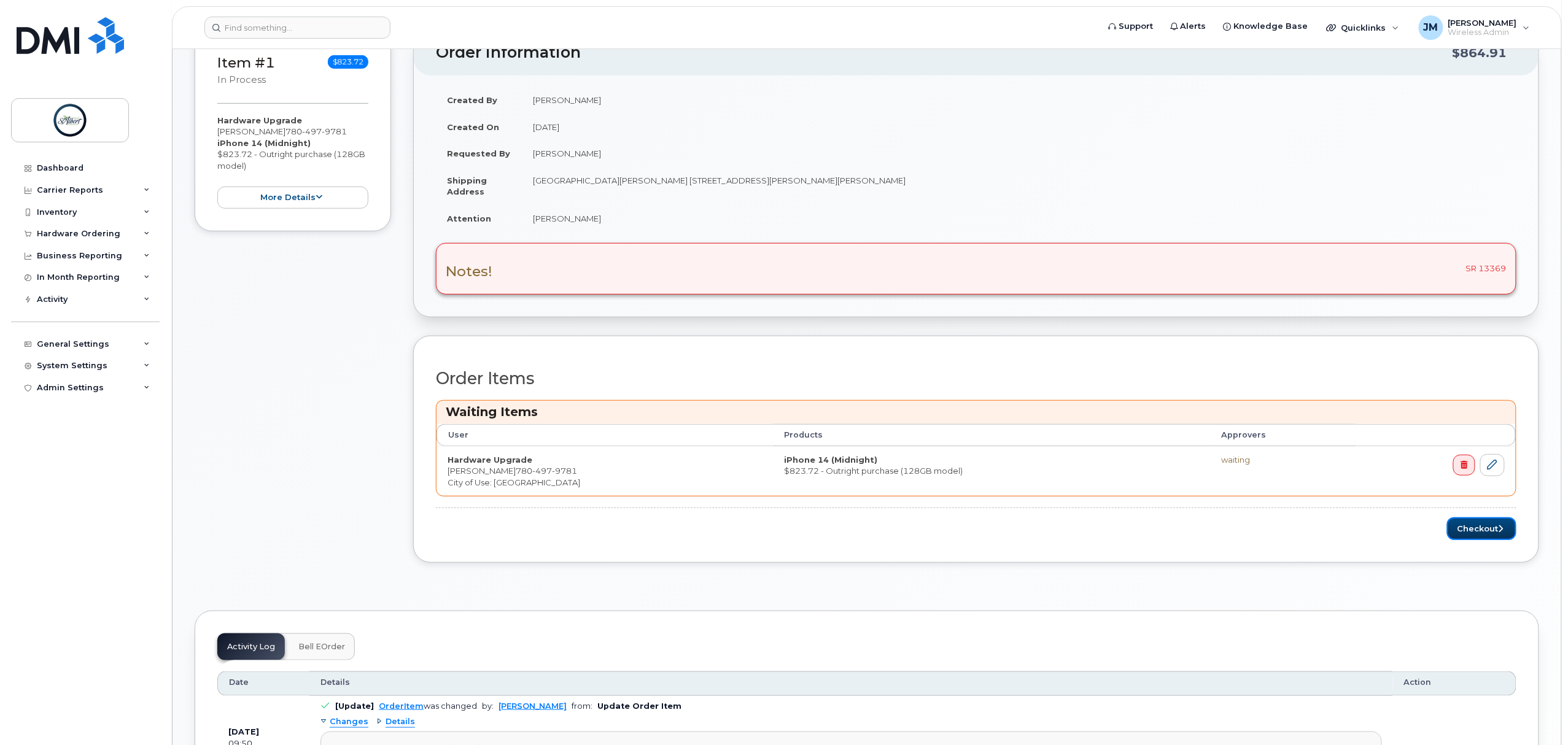
click at [1474, 540] on button "Checkout" at bounding box center [1481, 529] width 69 height 23
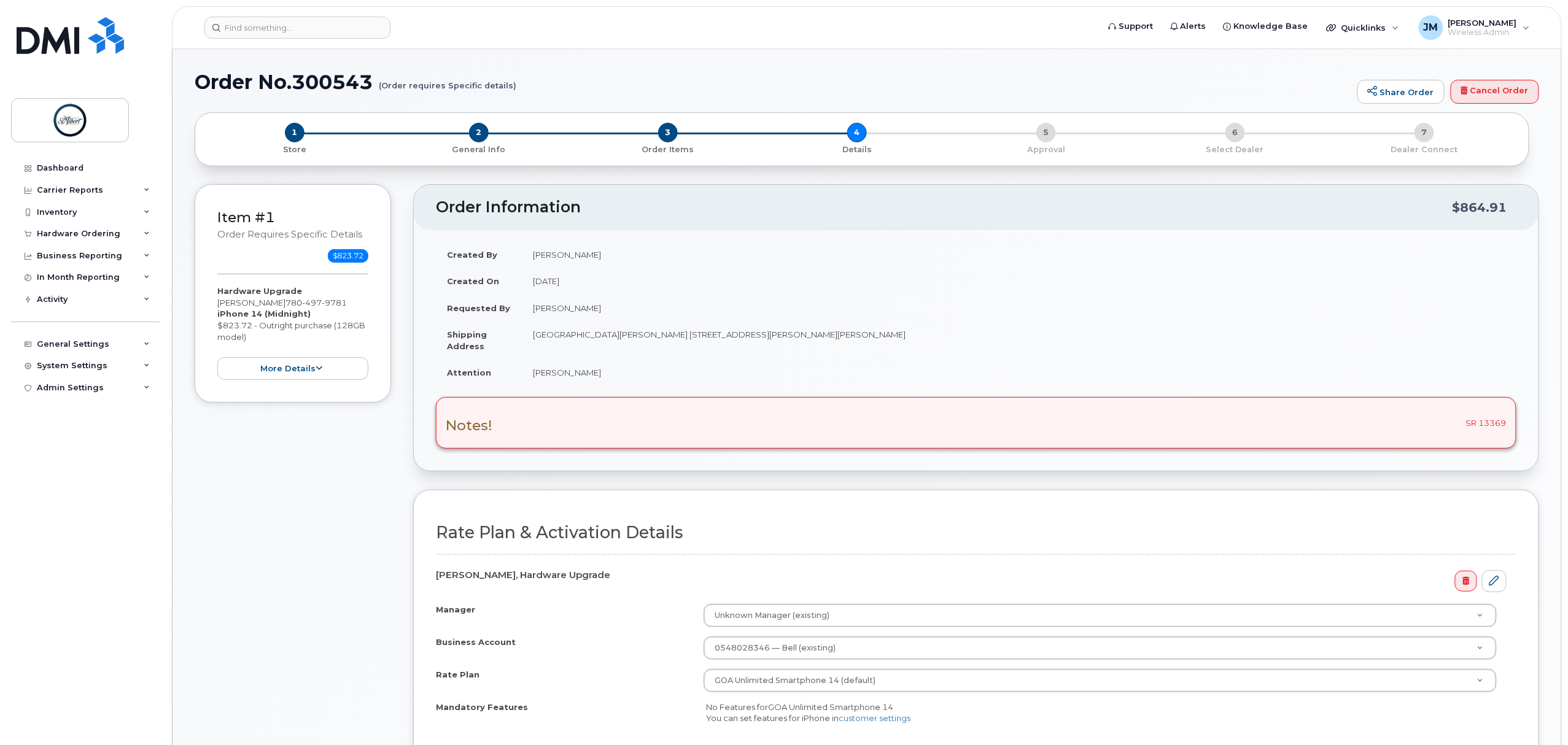
scroll to position [163, 0]
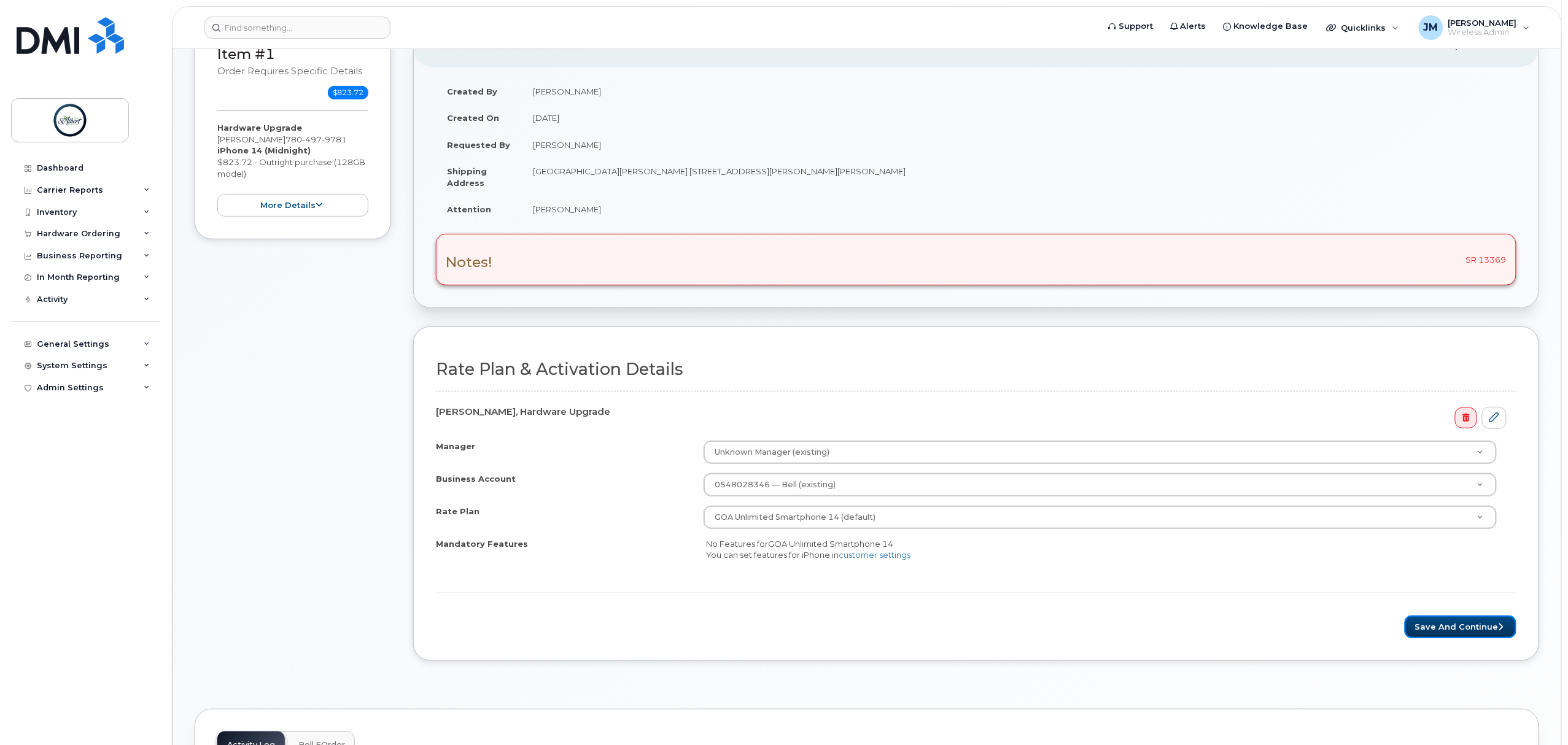
click at [1467, 632] on button "Save and Continue" at bounding box center [1460, 627] width 111 height 23
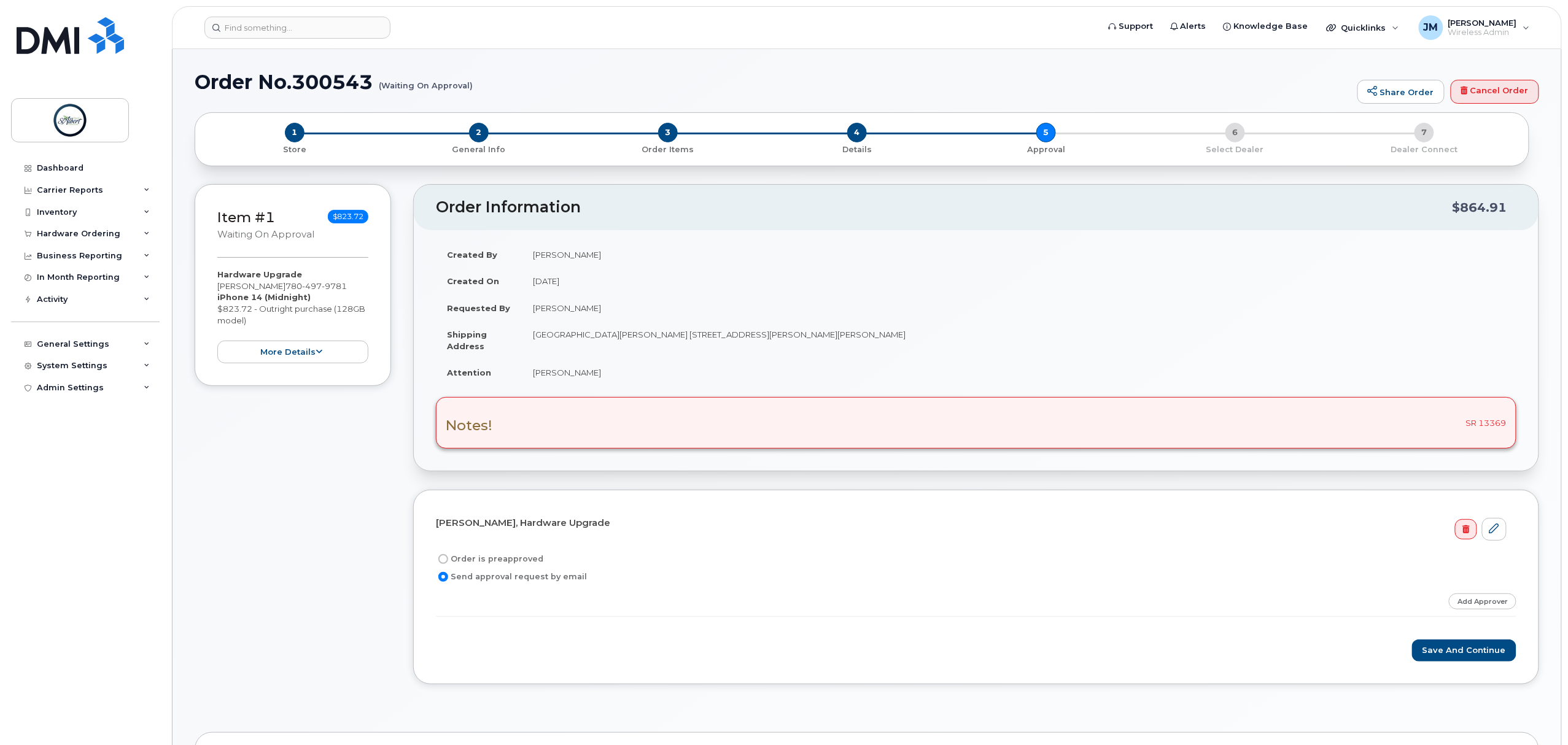
click at [490, 560] on label "Order is preapproved" at bounding box center [490, 559] width 107 height 15
click at [448, 560] on input "Order is preapproved" at bounding box center [443, 560] width 10 height 10
radio input "true"
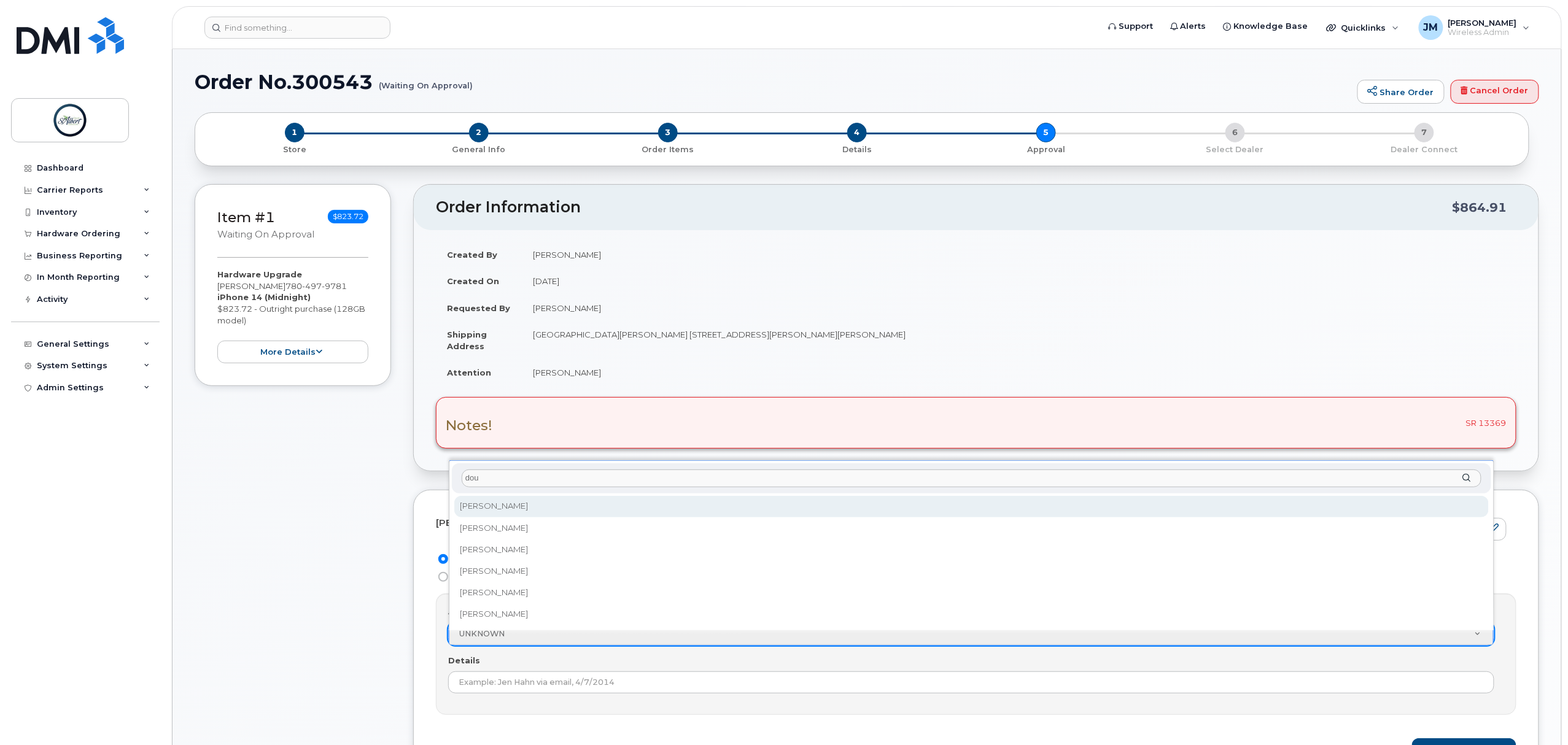
type input "[PERSON_NAME]"
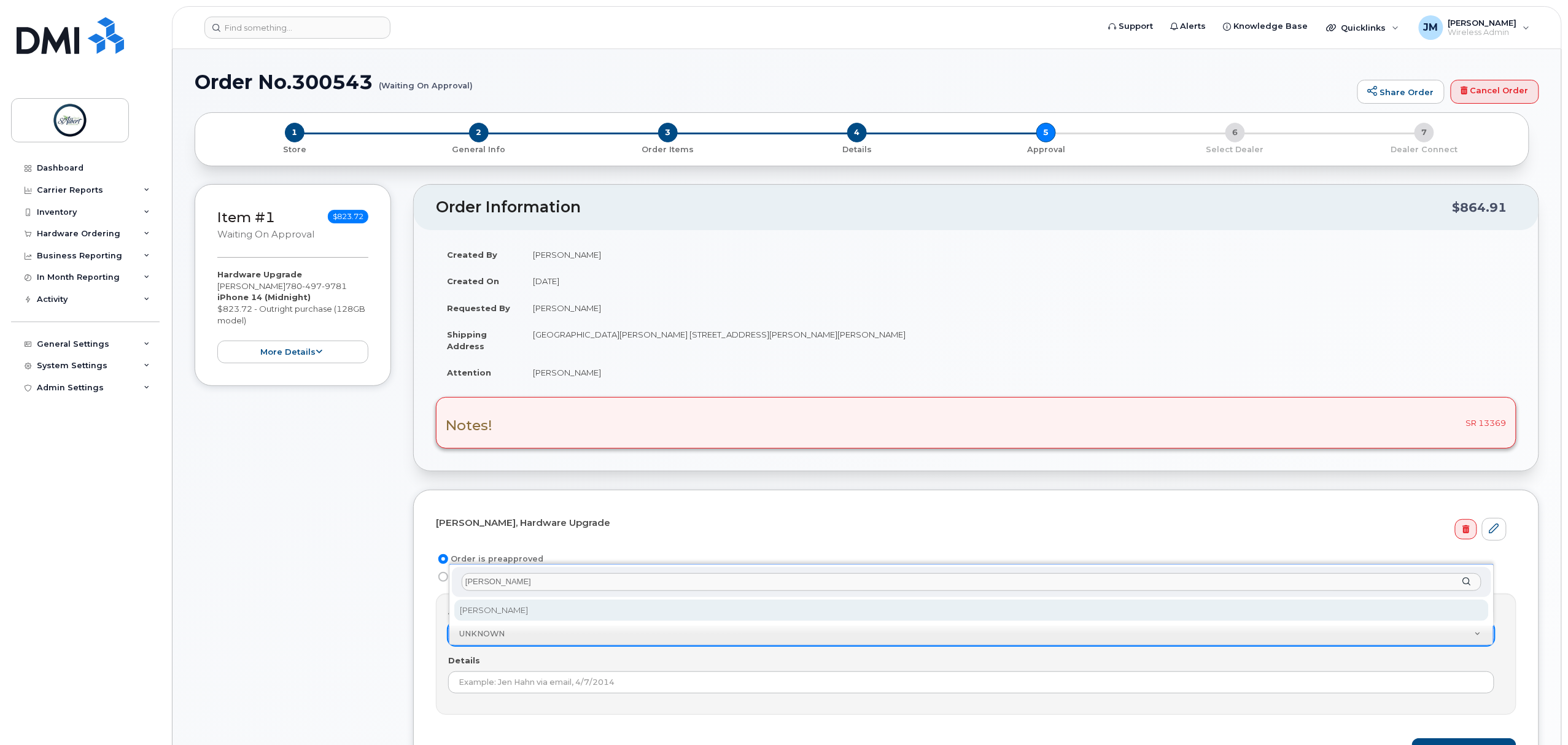
select select "2008310"
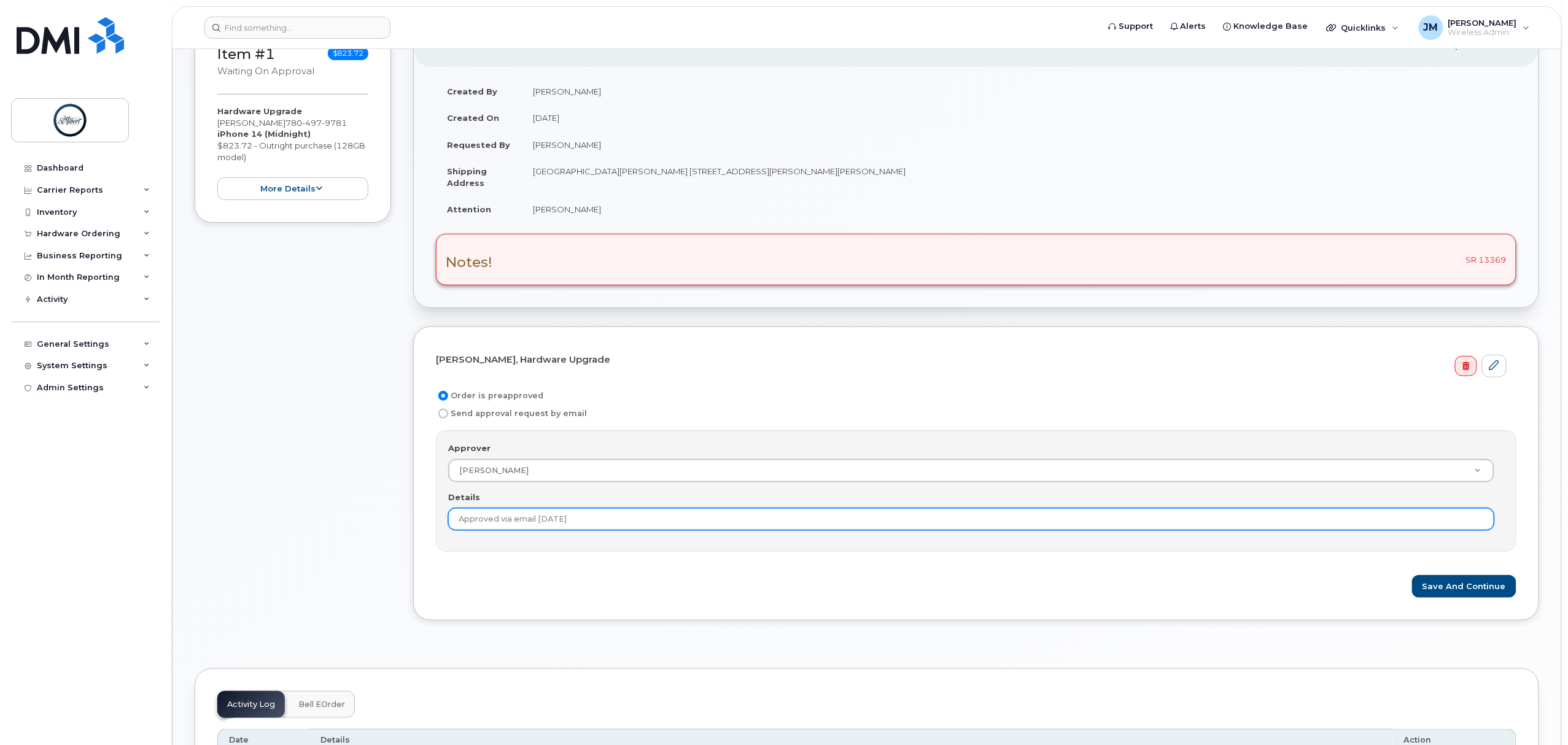
scroll to position [246, 0]
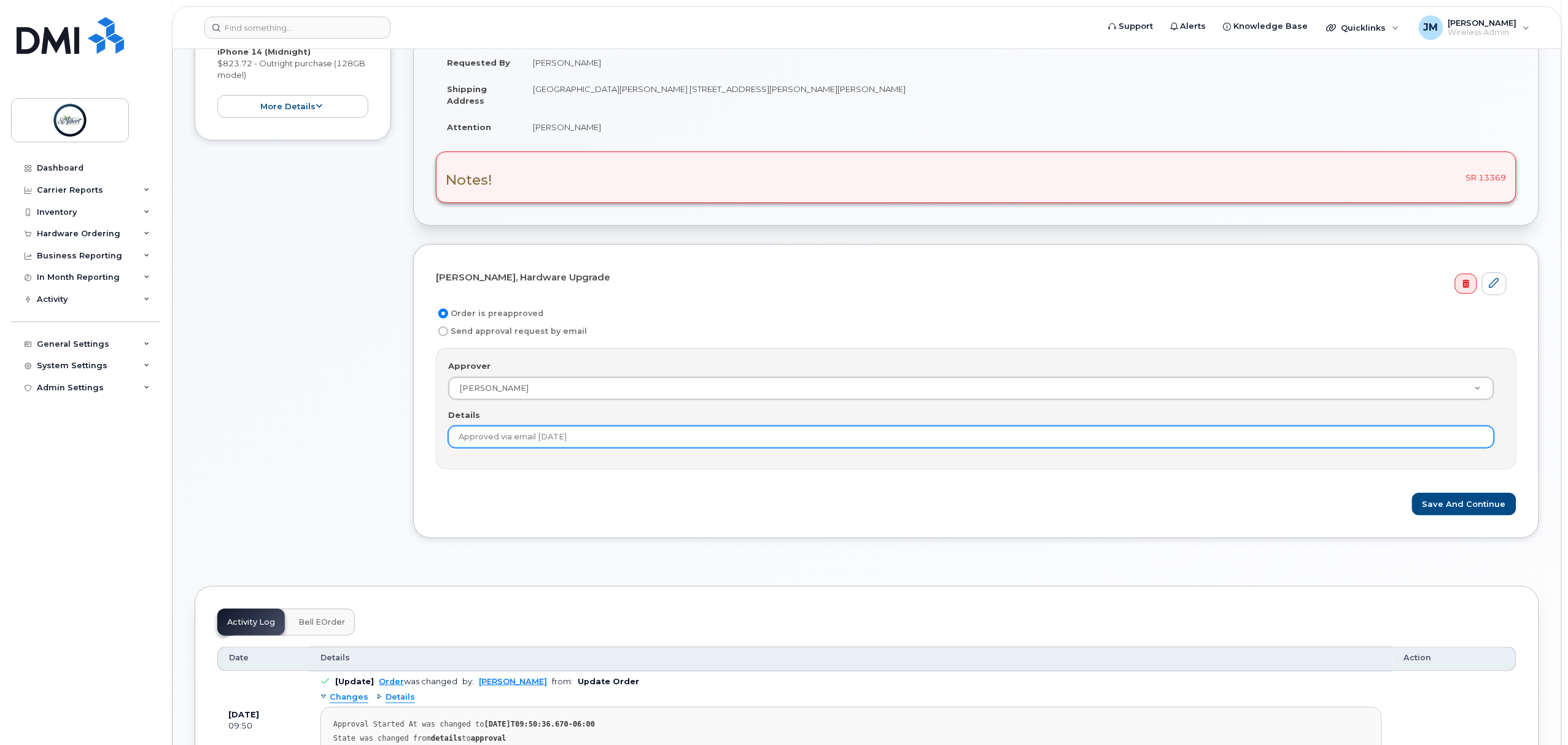
type input "Approved via email [DATE]"
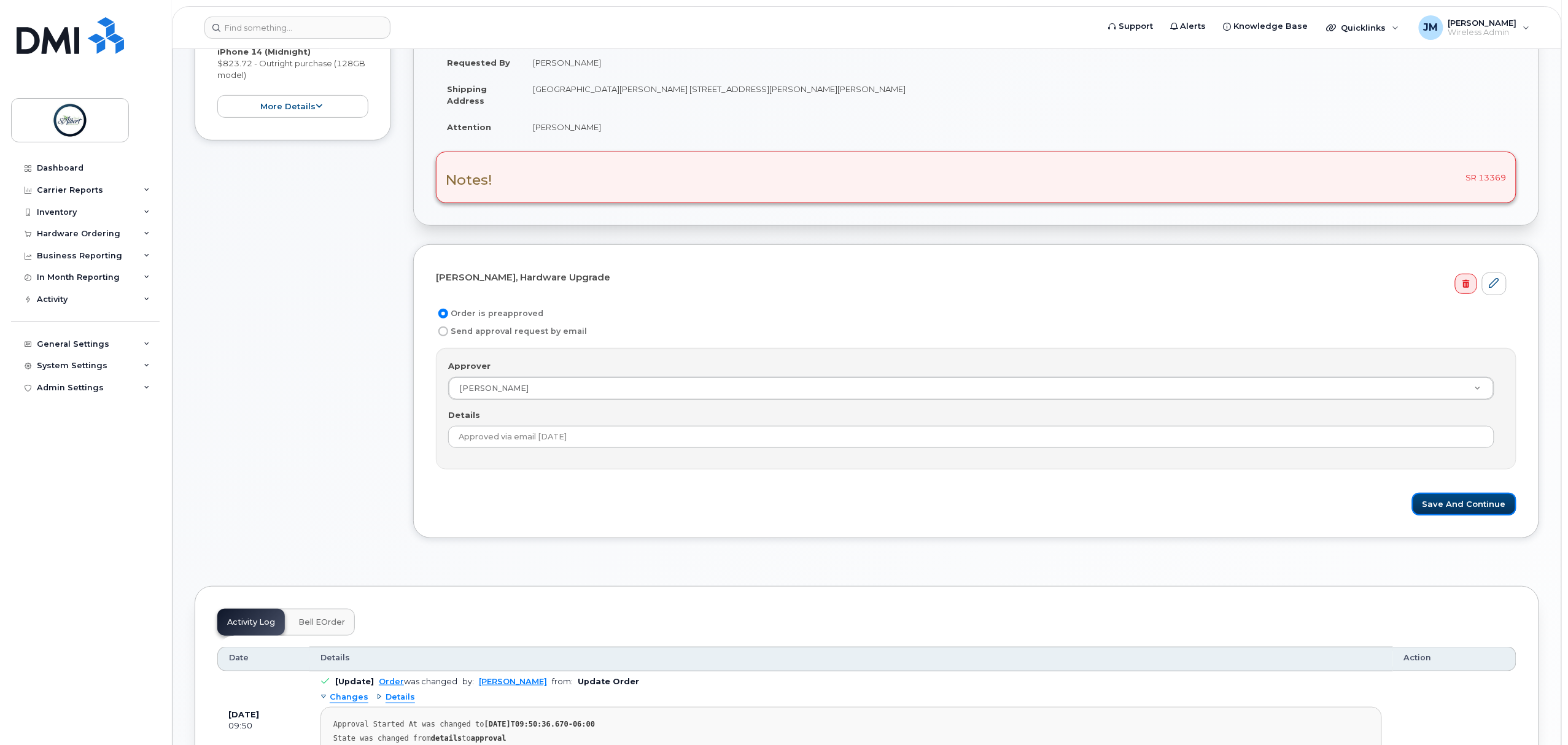
click at [1483, 513] on button "Save and Continue" at bounding box center [1464, 504] width 104 height 23
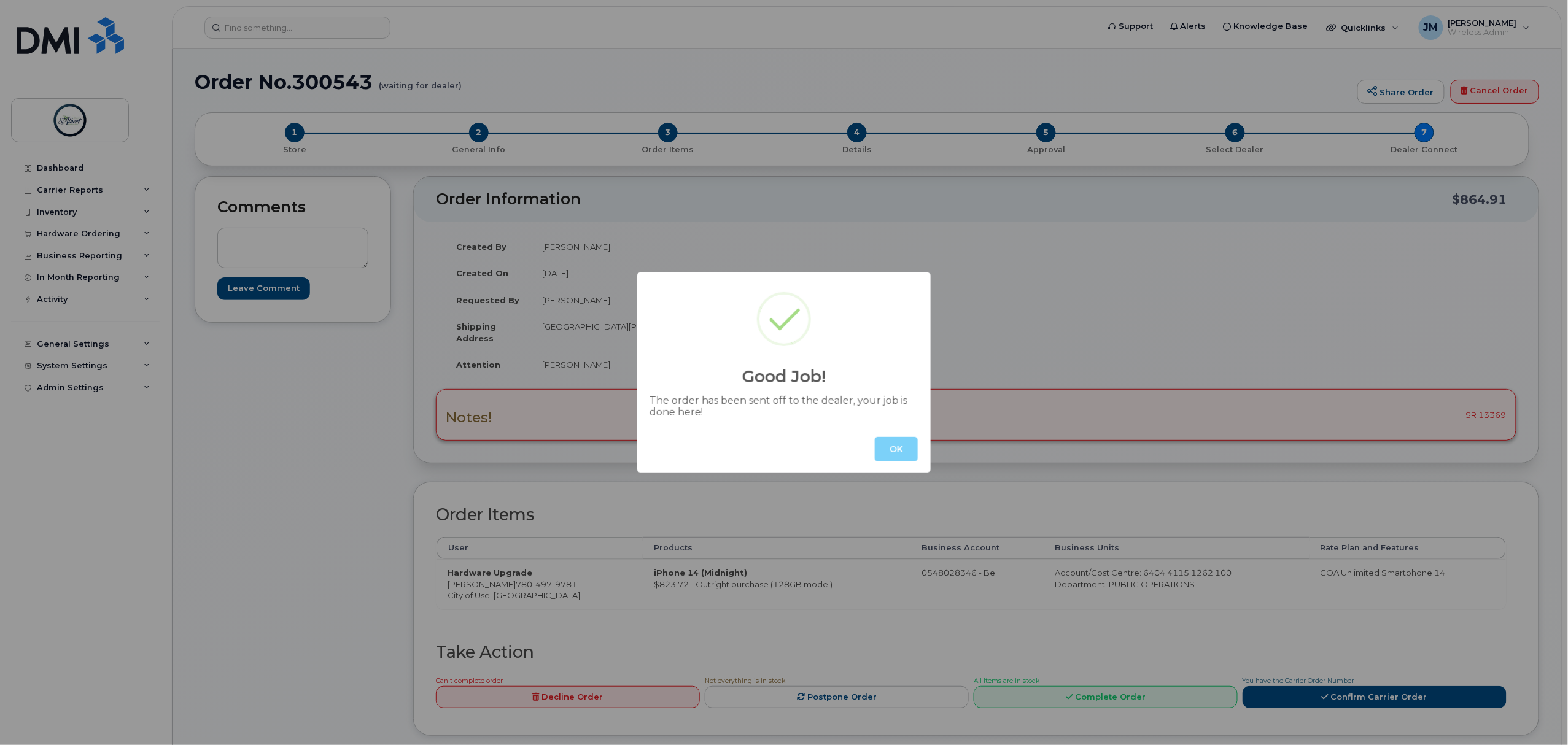
click at [891, 442] on button "OK" at bounding box center [895, 449] width 43 height 24
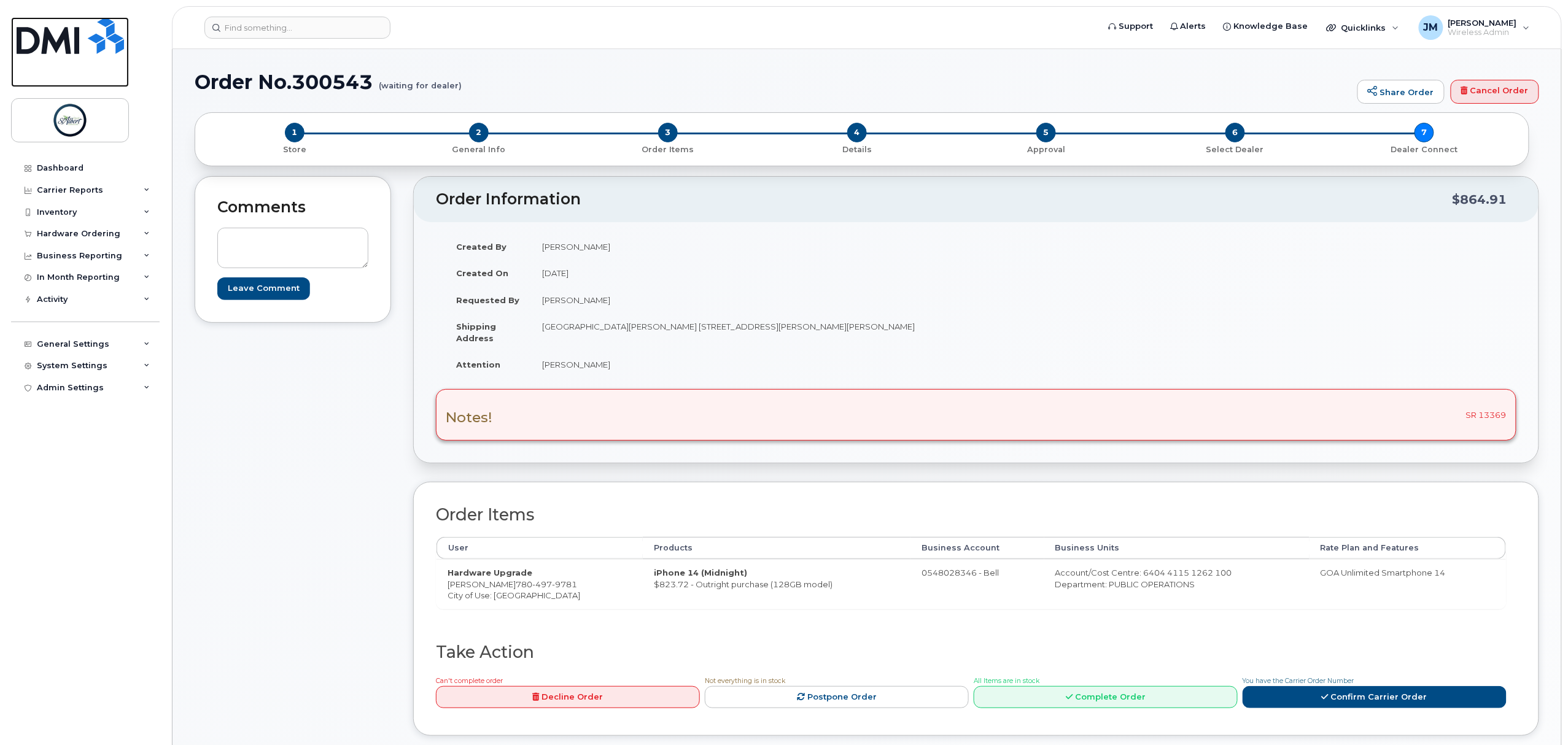
click at [67, 37] on img at bounding box center [70, 35] width 107 height 37
